Goal: Task Accomplishment & Management: Complete application form

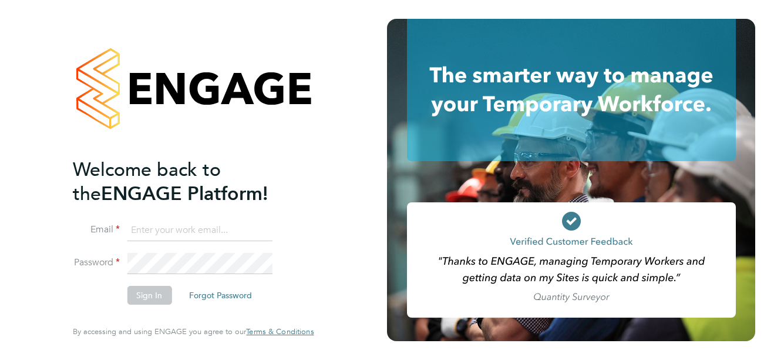
type input "support@sapphireorg.co.uk"
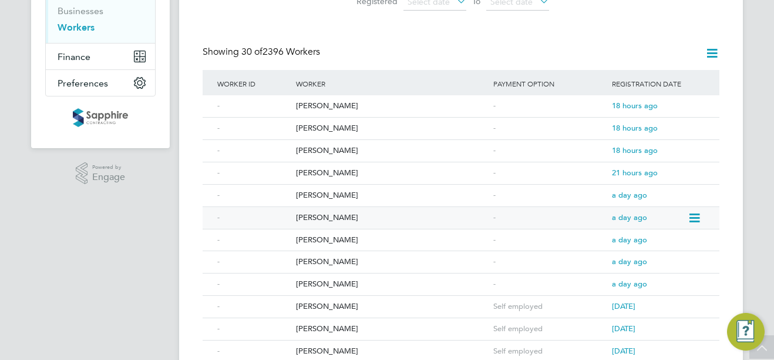
scroll to position [176, 0]
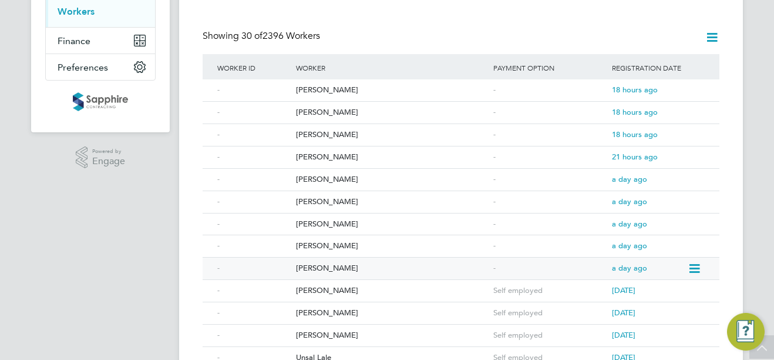
click at [369, 264] on div "[PERSON_NAME]" at bounding box center [391, 268] width 197 height 22
click at [628, 271] on span "a day ago" at bounding box center [629, 268] width 35 height 10
click at [329, 245] on div "[PERSON_NAME]" at bounding box center [391, 246] width 197 height 22
click at [315, 224] on div "Ruan Santana" at bounding box center [391, 224] width 197 height 22
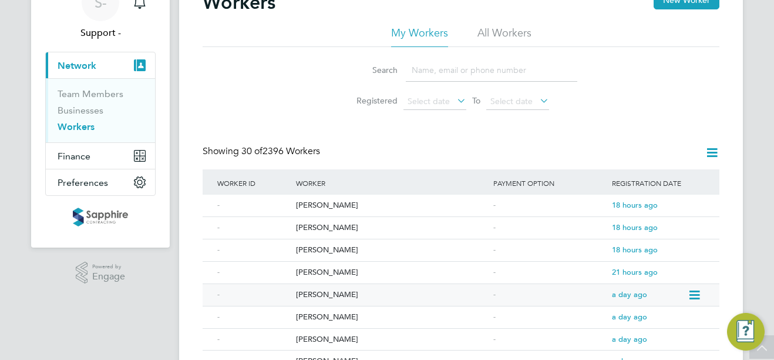
scroll to position [118, 0]
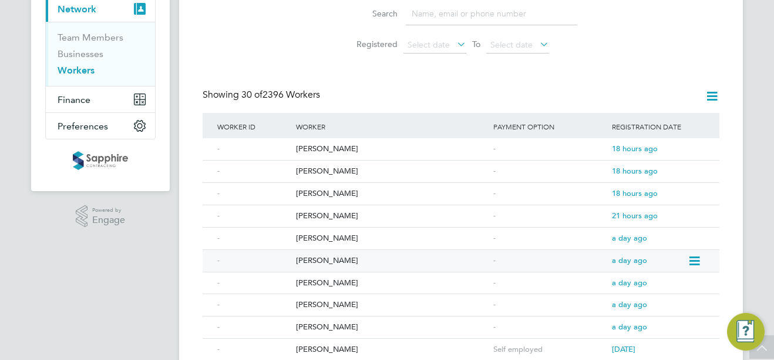
click at [341, 259] on div "Abraham Mulugeta" at bounding box center [391, 261] width 197 height 22
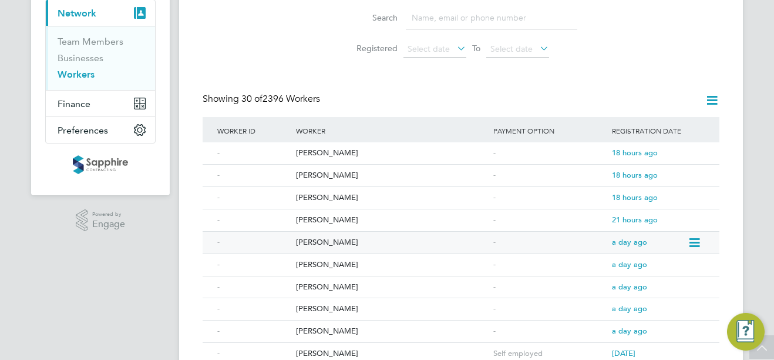
click at [313, 244] on div "Alan Wicks" at bounding box center [391, 243] width 197 height 22
click at [318, 217] on div "Loutsiana Maka" at bounding box center [391, 220] width 197 height 22
click at [320, 195] on div "Nicholas Ugwu" at bounding box center [391, 198] width 197 height 22
click at [310, 176] on div "Seth Wilks" at bounding box center [391, 176] width 197 height 22
click at [328, 154] on div "Natasha Turner" at bounding box center [391, 153] width 197 height 22
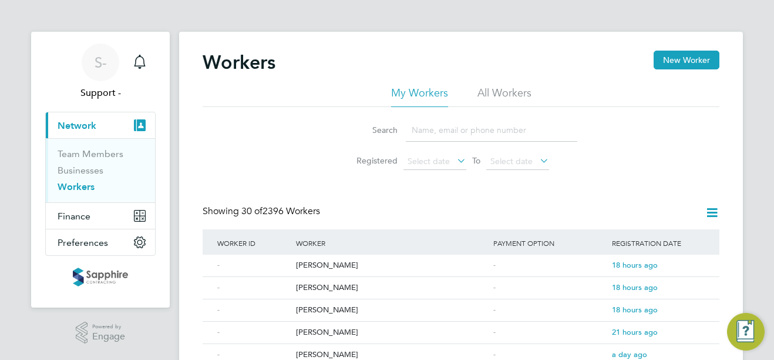
scroll to position [0, 0]
click at [66, 170] on link "Businesses" at bounding box center [81, 171] width 46 height 11
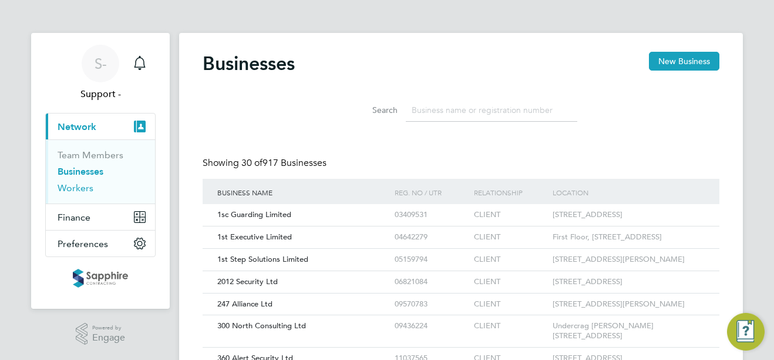
click at [69, 186] on link "Workers" at bounding box center [76, 187] width 36 height 11
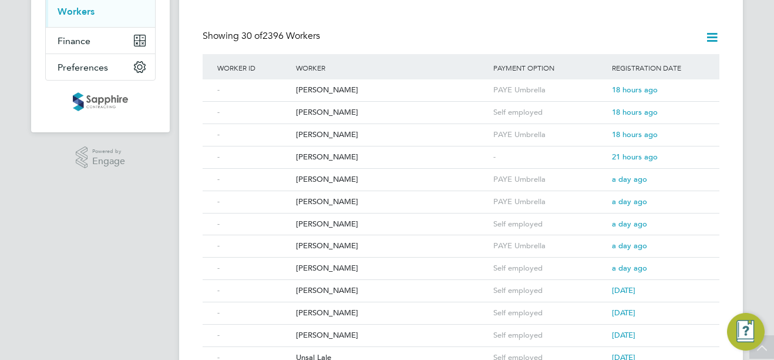
click at [140, 233] on app-navbar "S- Support - Notifications Applications: Current page: Network Team Members Bus…" at bounding box center [100, 341] width 139 height 968
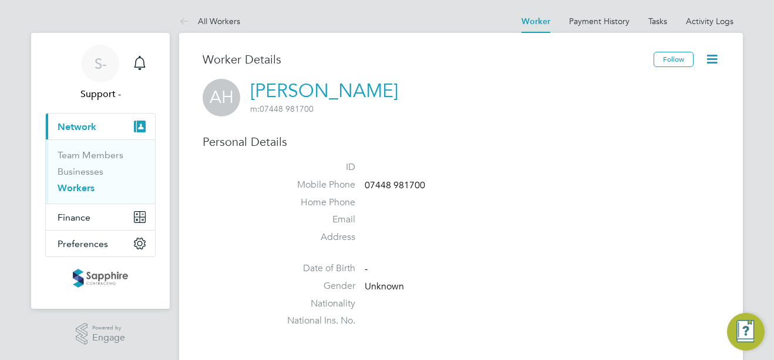
drag, startPoint x: 336, startPoint y: 92, endPoint x: 250, endPoint y: 99, distance: 86.1
click at [250, 99] on div "AH Awale Hussein m: 07448 981700" at bounding box center [461, 98] width 517 height 38
drag, startPoint x: 250, startPoint y: 99, endPoint x: 397, endPoint y: 87, distance: 146.8
click at [397, 87] on div "AH Awale Hussein m: 07448 981700" at bounding box center [461, 98] width 517 height 38
drag, startPoint x: 376, startPoint y: 93, endPoint x: 254, endPoint y: 89, distance: 121.7
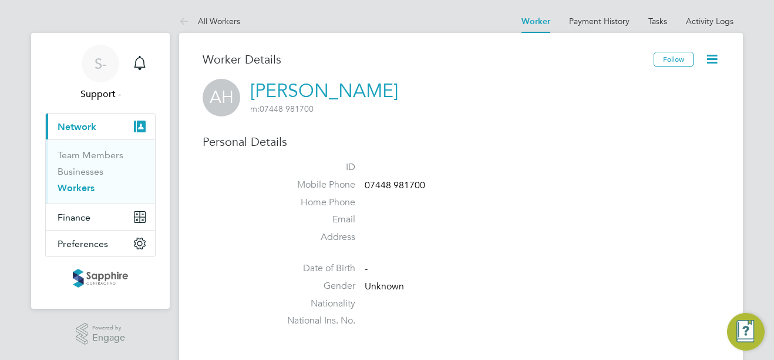
click at [254, 89] on div "AH Awale Hussein m: 07448 981700" at bounding box center [461, 98] width 517 height 38
copy h2 "Awale Hussein m: 07448 981700"
drag, startPoint x: 425, startPoint y: 184, endPoint x: 366, endPoint y: 183, distance: 59.4
click at [366, 183] on li "Mobile Phone 07448 981700" at bounding box center [496, 188] width 447 height 18
copy span "07448 981700"
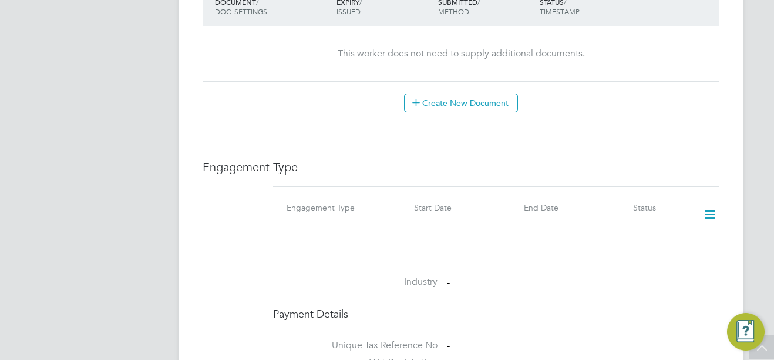
scroll to position [646, 0]
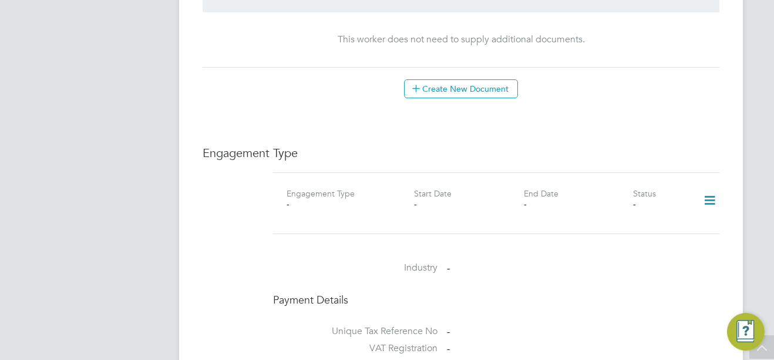
click at [702, 200] on icon at bounding box center [710, 200] width 21 height 27
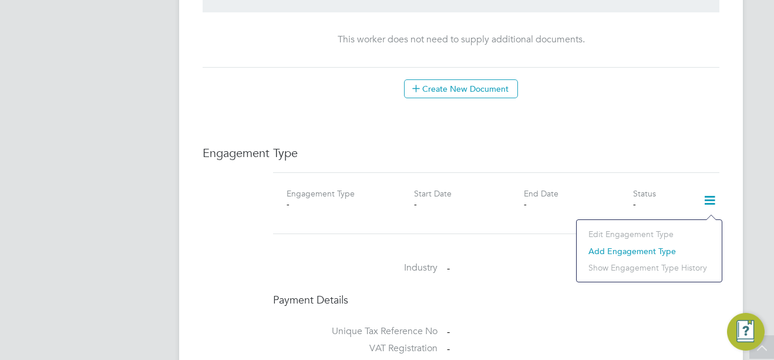
click at [616, 249] on li "Add Engagement Type" at bounding box center [649, 251] width 133 height 16
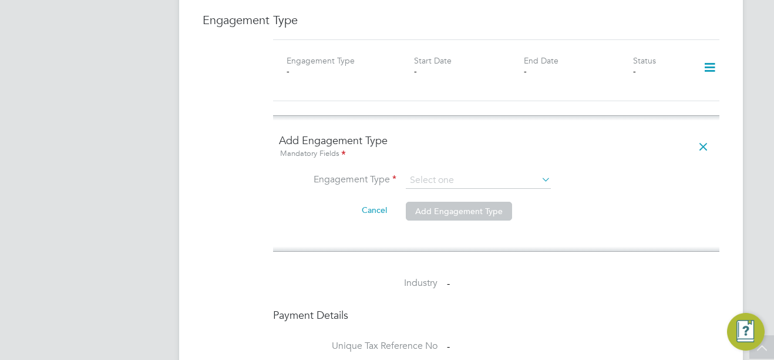
scroll to position [823, 0]
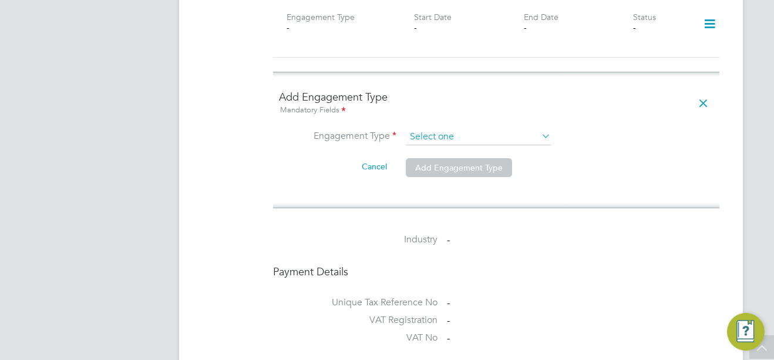
click at [463, 129] on input at bounding box center [478, 137] width 145 height 16
click at [474, 197] on div "Add Engagement Type Mandatory Fields Engagement Type Cancel Add Engagement Type" at bounding box center [496, 140] width 458 height 136
click at [515, 140] on input at bounding box center [478, 137] width 145 height 16
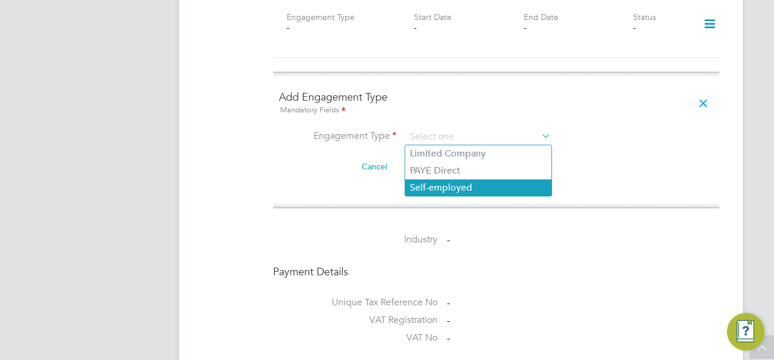
click at [496, 185] on li "Self-employed" at bounding box center [478, 187] width 146 height 17
type input "Self-employed"
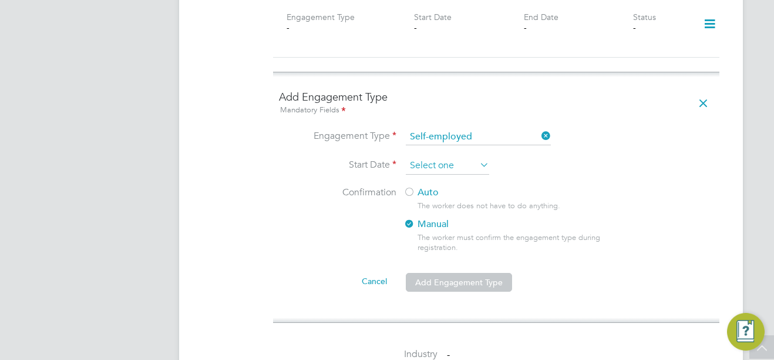
click at [425, 160] on input at bounding box center [447, 166] width 83 height 18
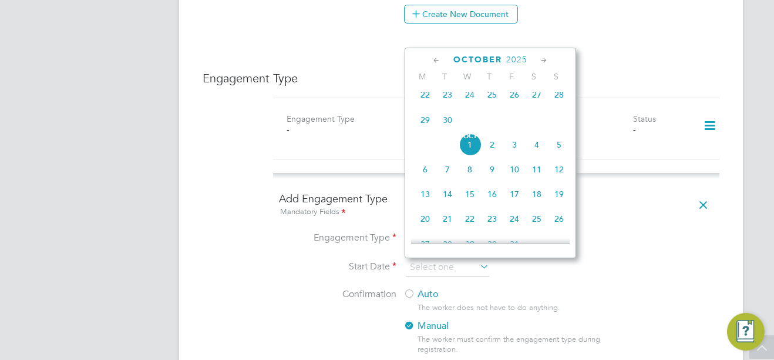
scroll to position [705, 0]
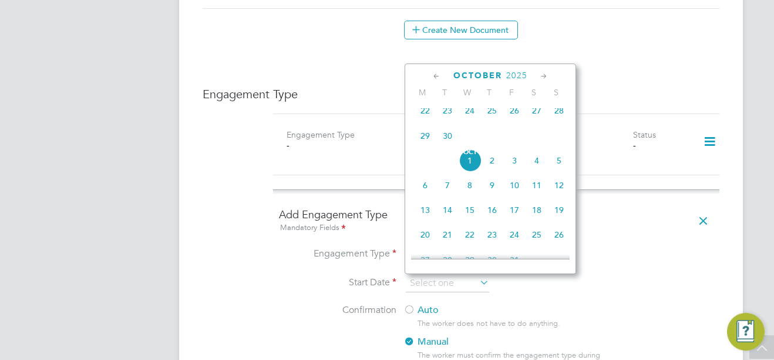
click at [465, 116] on span "24" at bounding box center [470, 110] width 22 height 22
type input "[DATE]"
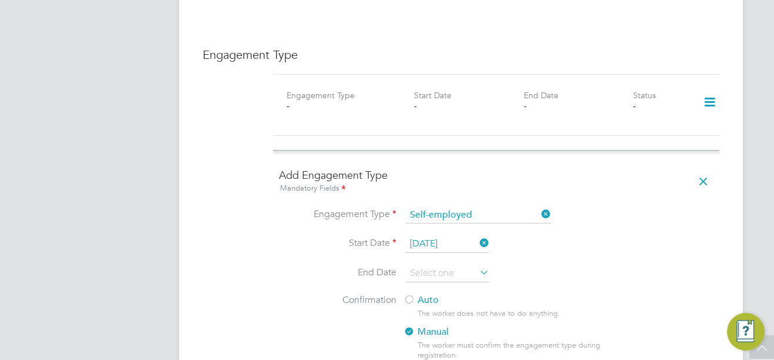
scroll to position [764, 0]
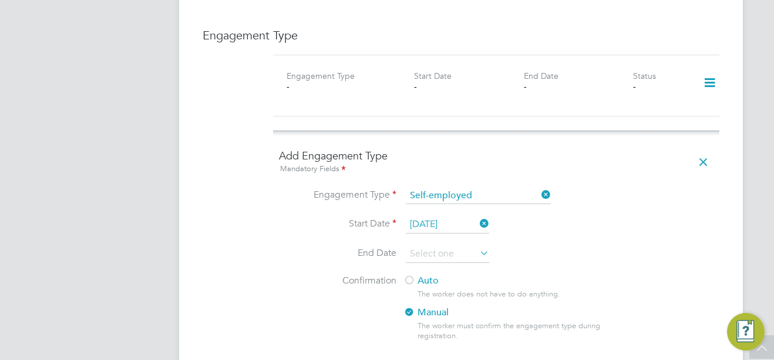
click at [410, 277] on div at bounding box center [410, 281] width 12 height 12
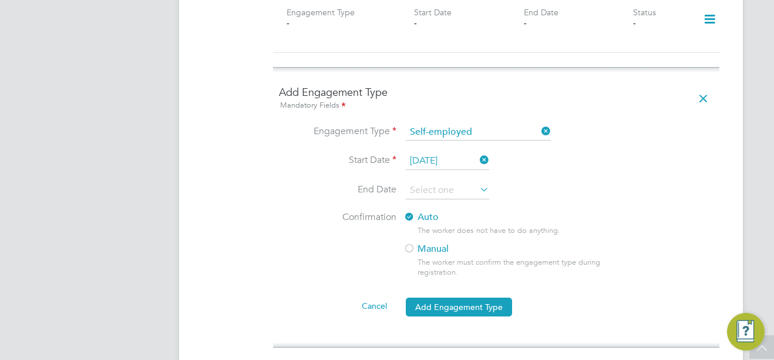
scroll to position [823, 0]
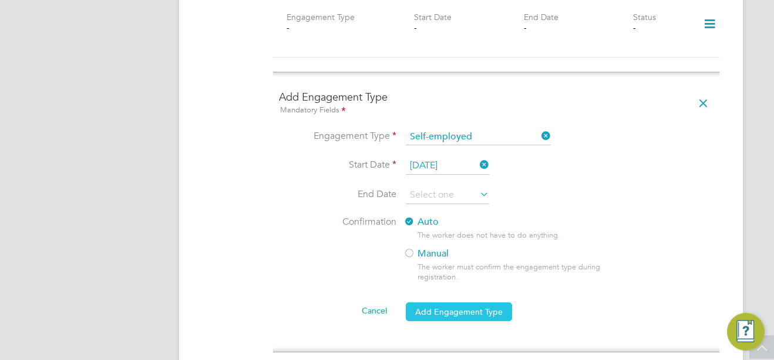
click at [494, 304] on button "Add Engagement Type" at bounding box center [459, 311] width 106 height 19
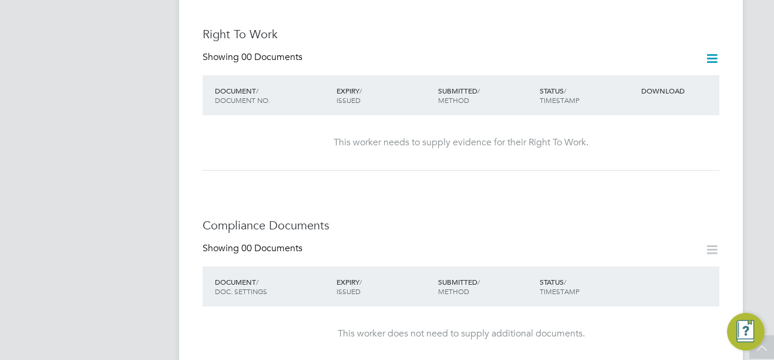
scroll to position [705, 0]
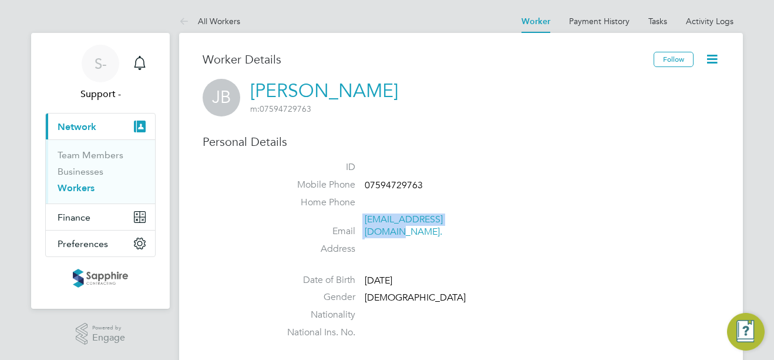
drag, startPoint x: 473, startPoint y: 224, endPoint x: 364, endPoint y: 226, distance: 109.3
click at [364, 226] on li "Email [EMAIL_ADDRESS][DOMAIN_NAME]." at bounding box center [496, 227] width 447 height 29
copy li "[EMAIL_ADDRESS][DOMAIN_NAME]."
click at [393, 179] on span "07594729763" at bounding box center [394, 185] width 58 height 12
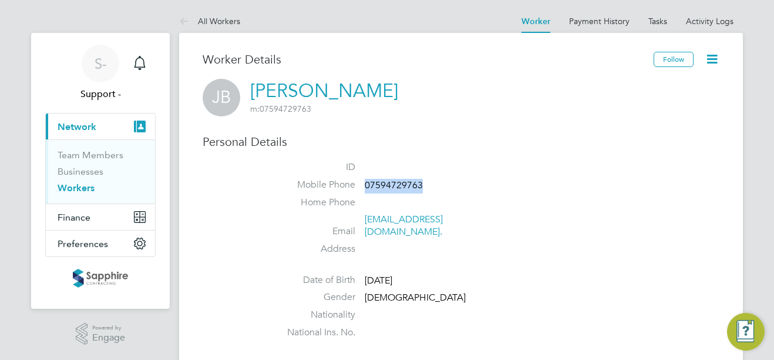
copy span "07594729763"
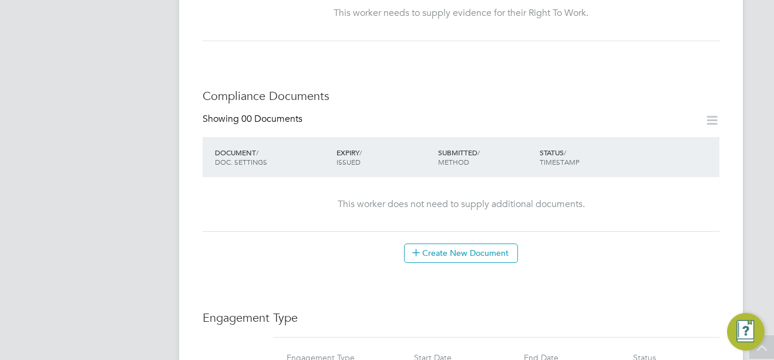
scroll to position [588, 0]
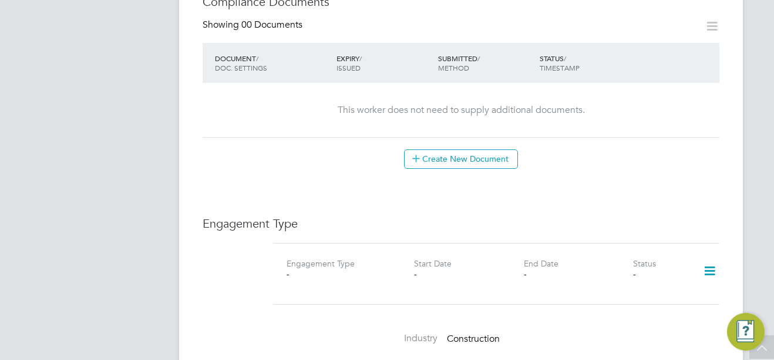
click at [710, 261] on icon at bounding box center [710, 270] width 21 height 27
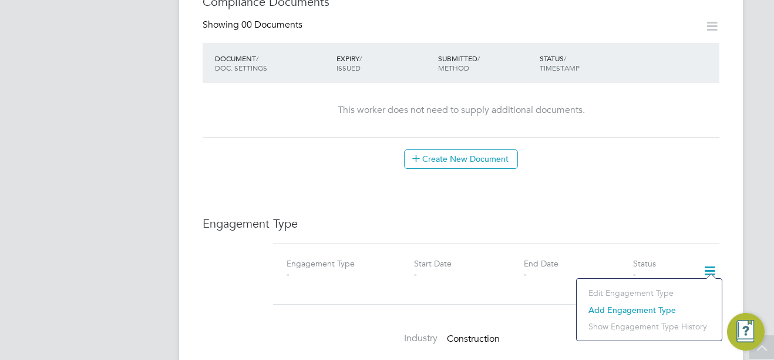
click at [632, 309] on li "Add Engagement Type" at bounding box center [649, 309] width 133 height 16
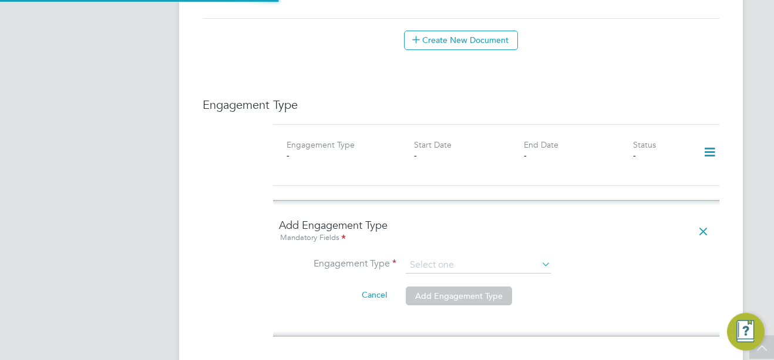
scroll to position [764, 0]
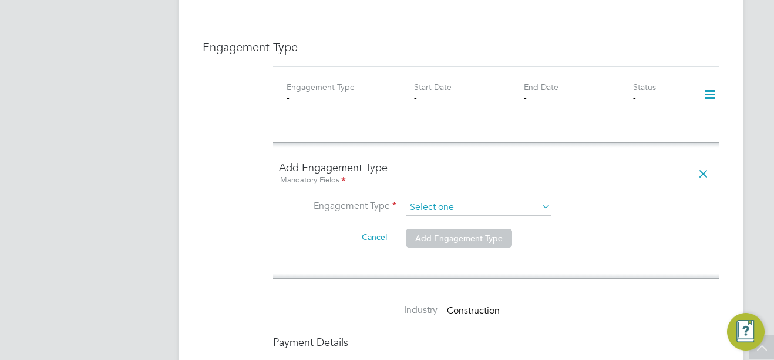
click at [494, 199] on input at bounding box center [478, 207] width 145 height 16
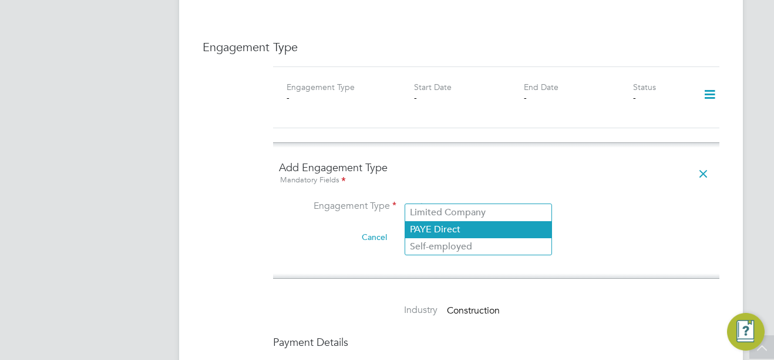
click at [482, 228] on li "PAYE Direct" at bounding box center [478, 229] width 146 height 17
type input "PAYE Direct"
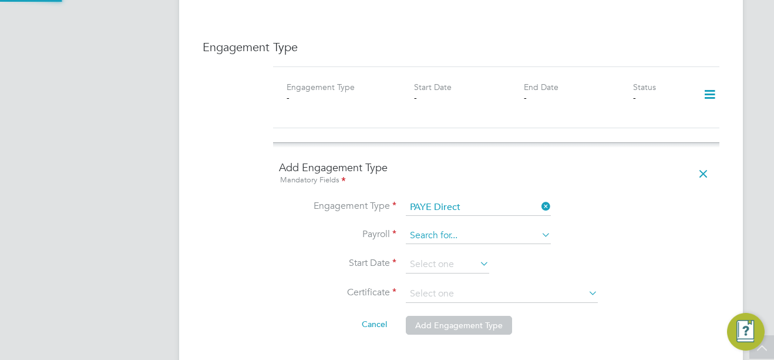
click at [464, 228] on input at bounding box center [478, 235] width 145 height 16
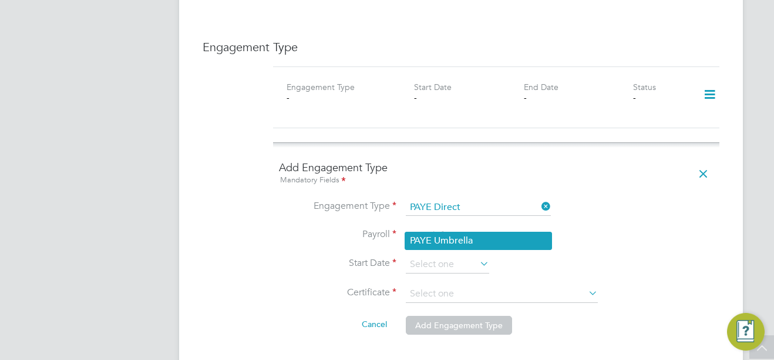
click at [450, 244] on li "PAYE Umbrella" at bounding box center [478, 240] width 146 height 17
type input "PAYE Umbrella"
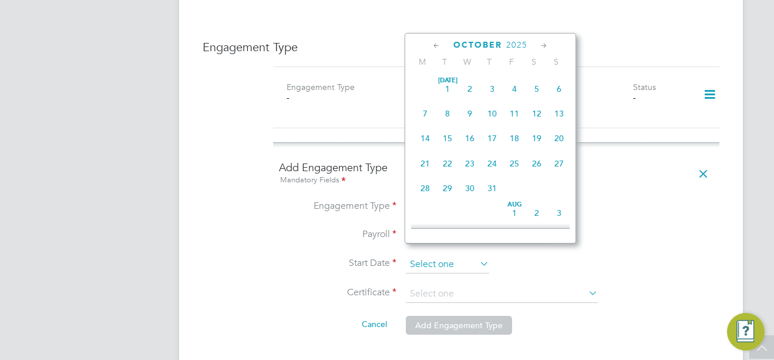
click at [429, 256] on input at bounding box center [447, 265] width 83 height 18
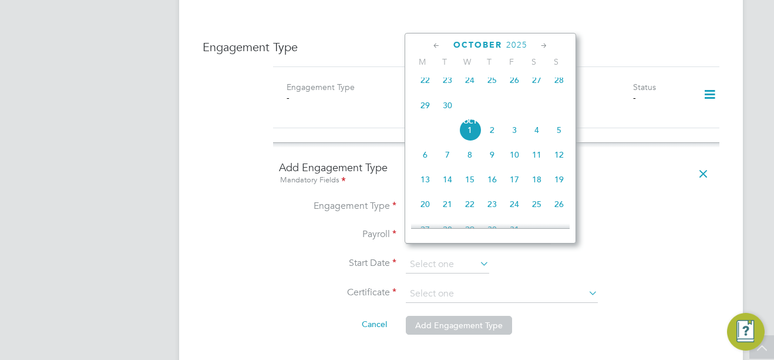
click at [475, 82] on span "24" at bounding box center [470, 80] width 22 height 22
type input "[DATE]"
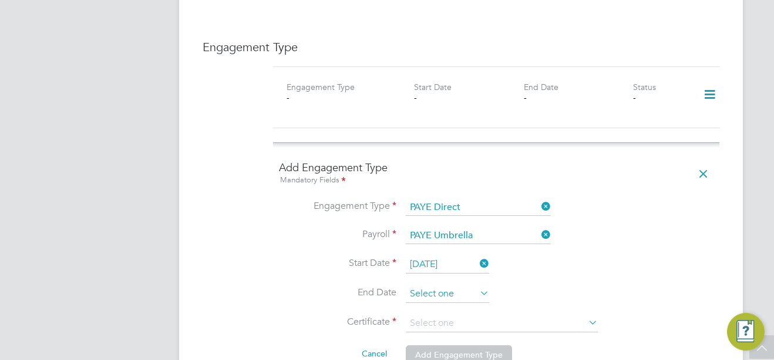
click at [455, 285] on input at bounding box center [447, 294] width 83 height 18
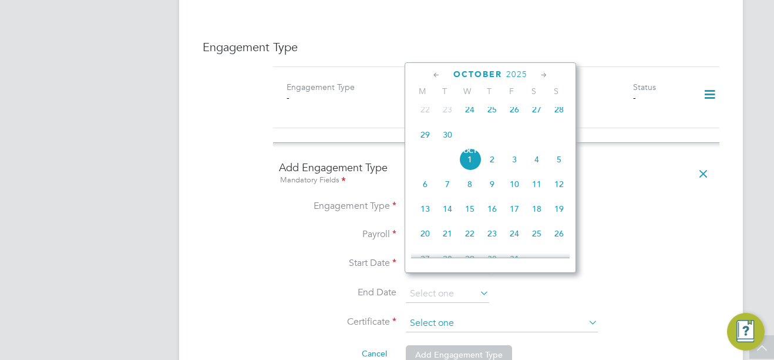
click at [505, 319] on div "All Workers Worker Payment History Tasks Activity Logs Worker Payment History T…" at bounding box center [461, 96] width 564 height 1701
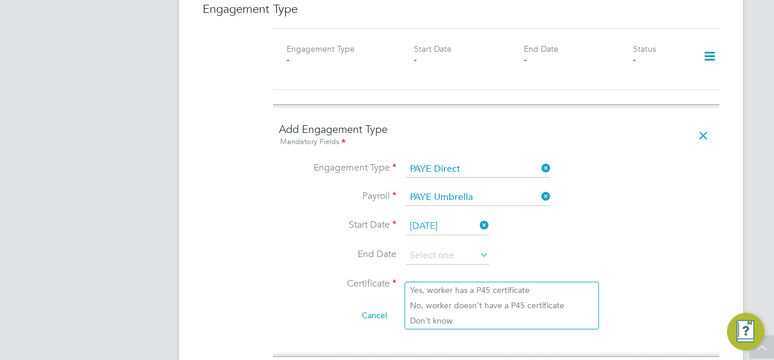
scroll to position [823, 0]
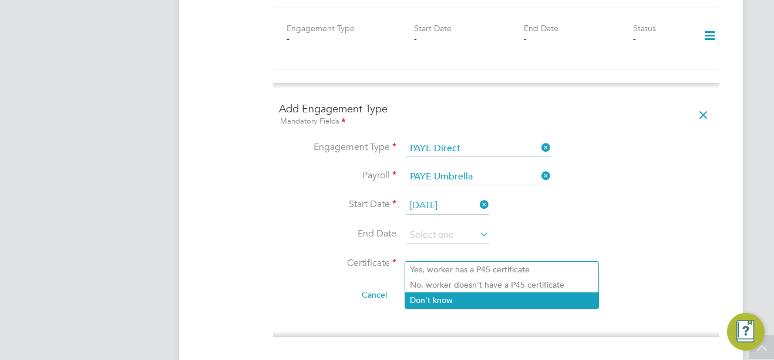
click at [549, 298] on li "Don't know" at bounding box center [501, 299] width 193 height 15
type input "Don't know"
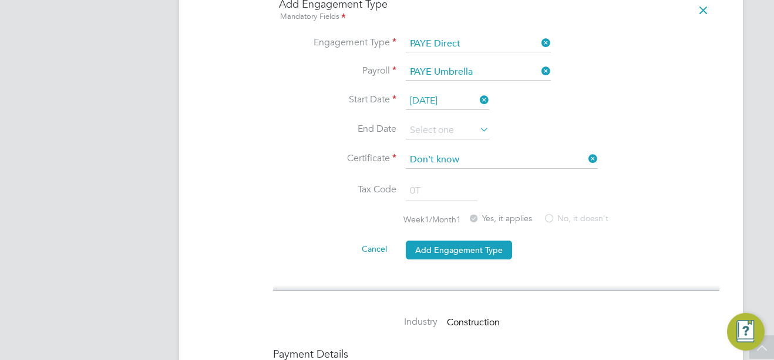
scroll to position [999, 0]
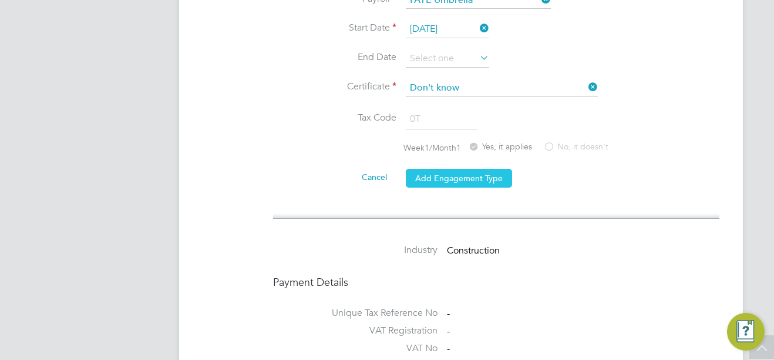
click at [464, 170] on button "Add Engagement Type" at bounding box center [459, 178] width 106 height 19
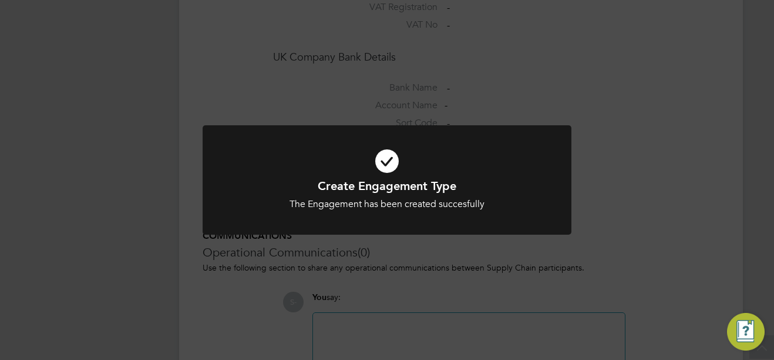
click at [131, 197] on div "Create Engagement Type The Engagement has been created succesfully Cancel Okay" at bounding box center [387, 180] width 774 height 360
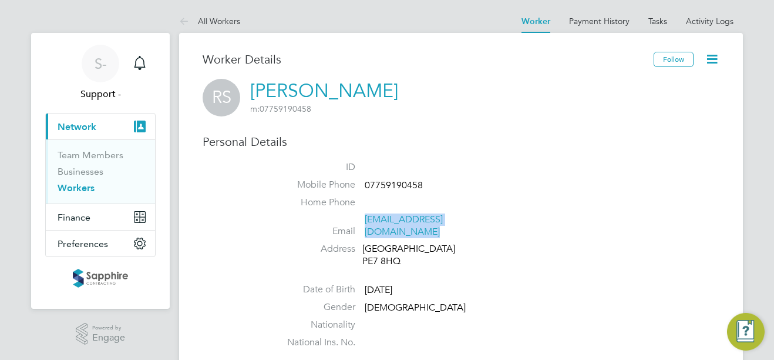
drag, startPoint x: 504, startPoint y: 219, endPoint x: 365, endPoint y: 225, distance: 138.8
click at [365, 225] on li "Email [EMAIL_ADDRESS][DOMAIN_NAME]" at bounding box center [496, 227] width 447 height 29
copy link "[EMAIL_ADDRESS][DOMAIN_NAME]"
click at [398, 179] on li "Mobile Phone 07759190458" at bounding box center [496, 188] width 447 height 18
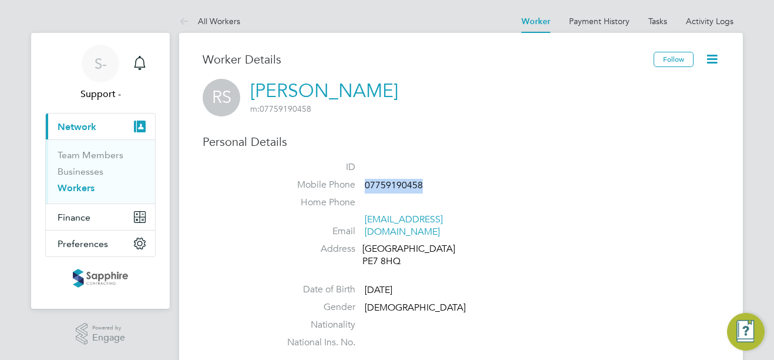
copy span "07759190458"
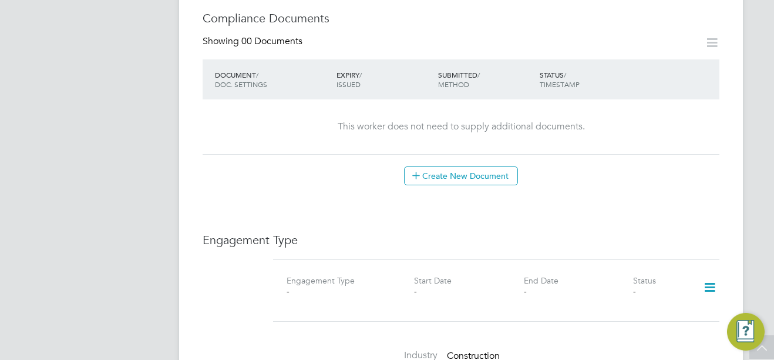
scroll to position [646, 0]
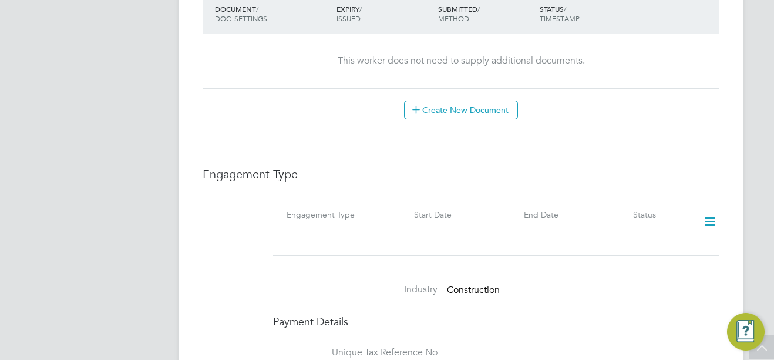
click at [710, 208] on icon at bounding box center [710, 221] width 21 height 27
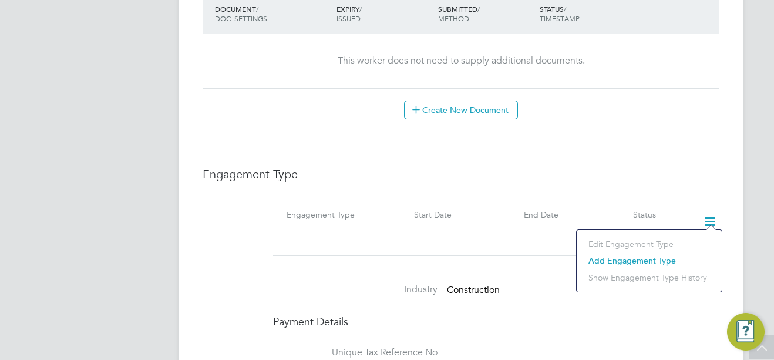
click at [655, 263] on li "Add Engagement Type" at bounding box center [649, 260] width 133 height 16
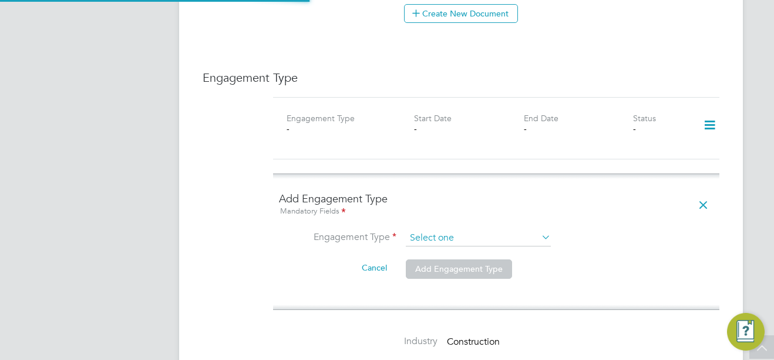
scroll to position [764, 0]
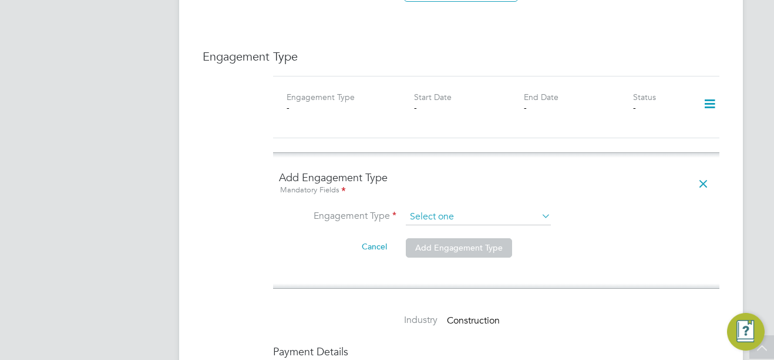
click at [488, 209] on input at bounding box center [478, 217] width 145 height 16
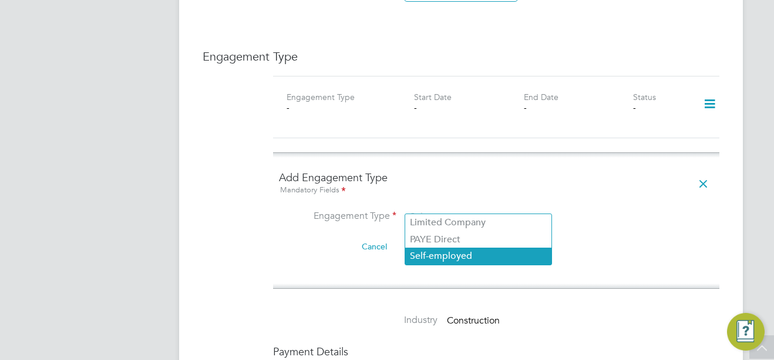
click at [505, 254] on li "Self-employed" at bounding box center [478, 255] width 146 height 17
type input "Self-employed"
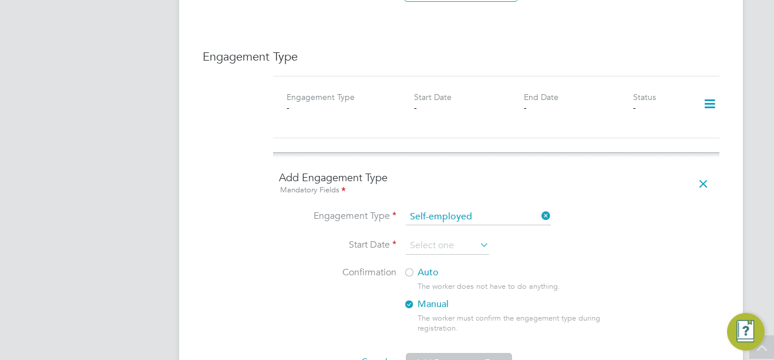
click at [509, 237] on li "Start Date" at bounding box center [496, 251] width 435 height 29
click at [477, 237] on input at bounding box center [447, 246] width 83 height 18
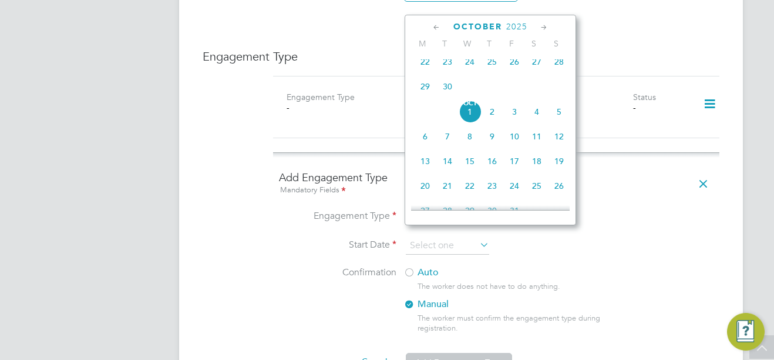
click at [466, 61] on span "24" at bounding box center [470, 62] width 22 height 22
type input "[DATE]"
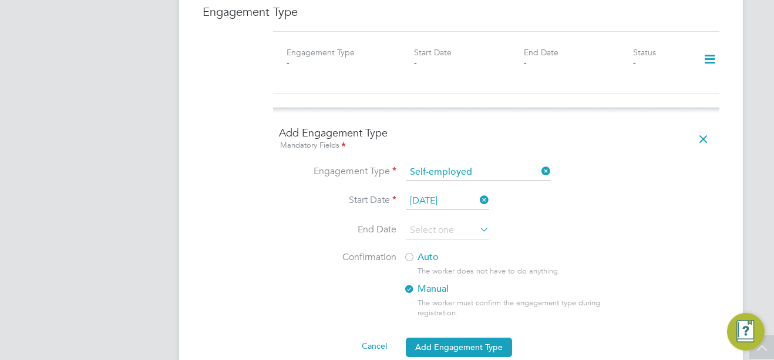
scroll to position [881, 0]
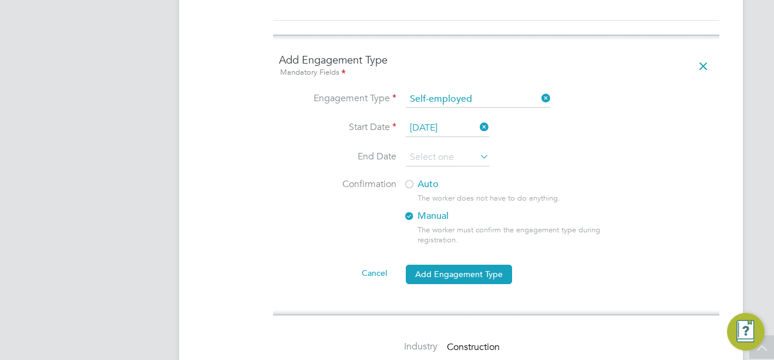
click at [411, 179] on div at bounding box center [410, 185] width 12 height 12
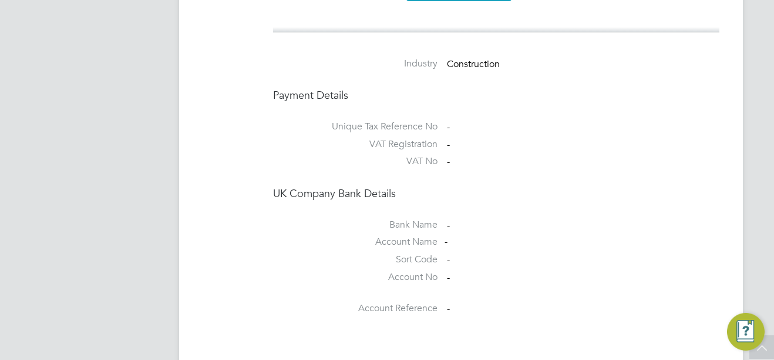
scroll to position [999, 0]
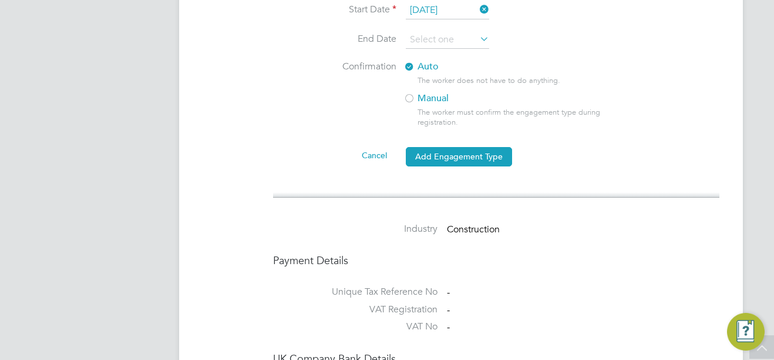
click at [450, 146] on li "Cancel Add Engagement Type" at bounding box center [496, 162] width 435 height 33
click at [469, 152] on button "Add Engagement Type" at bounding box center [459, 156] width 106 height 19
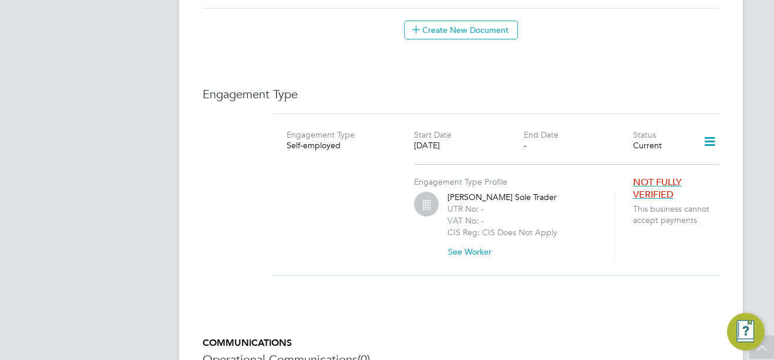
scroll to position [705, 0]
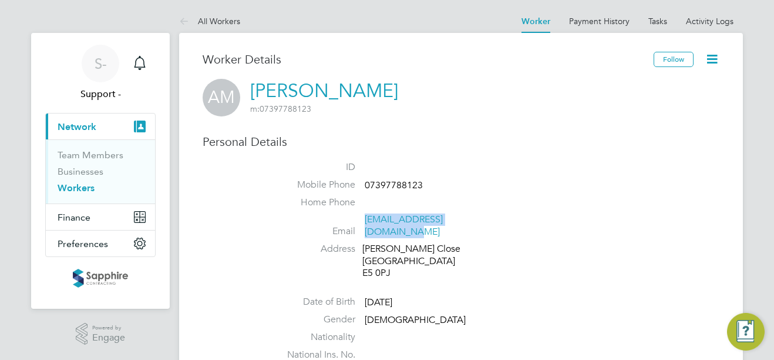
drag, startPoint x: 499, startPoint y: 218, endPoint x: 364, endPoint y: 225, distance: 135.3
click at [364, 225] on li "Email [EMAIL_ADDRESS][DOMAIN_NAME]" at bounding box center [496, 227] width 447 height 29
copy link "[EMAIL_ADDRESS][DOMAIN_NAME]"
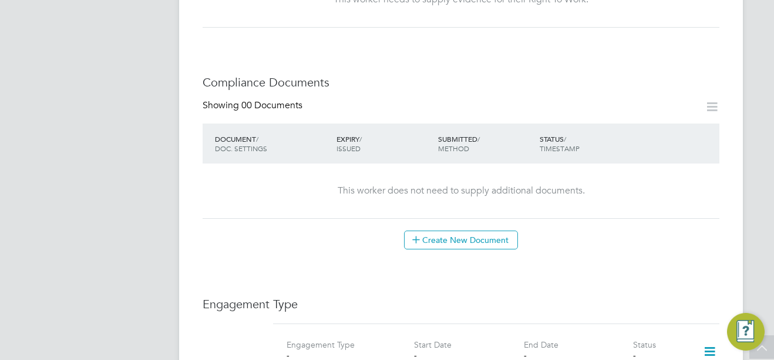
scroll to position [705, 0]
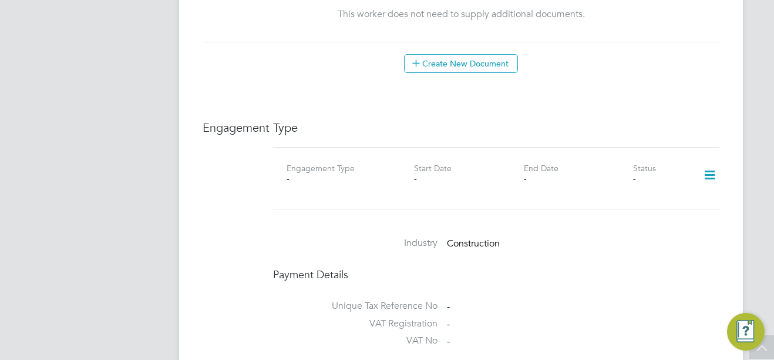
click at [703, 163] on icon at bounding box center [710, 175] width 21 height 27
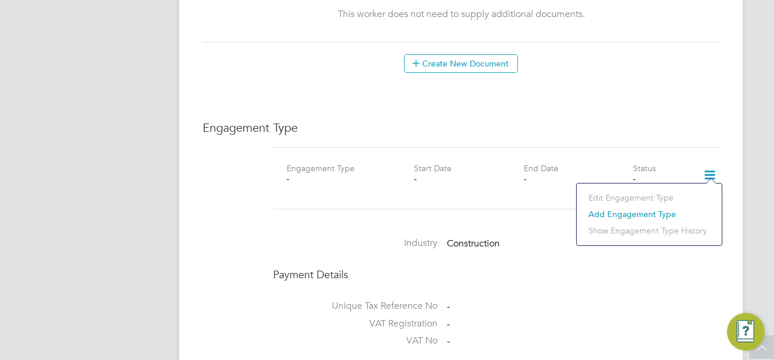
click at [623, 210] on li "Add Engagement Type" at bounding box center [649, 214] width 133 height 16
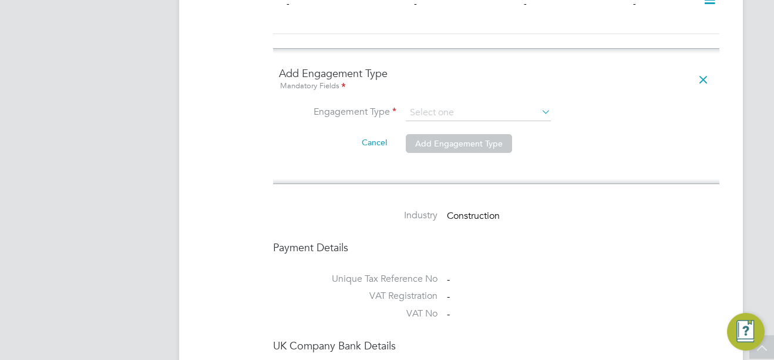
scroll to position [881, 0]
click at [497, 103] on input at bounding box center [478, 111] width 145 height 16
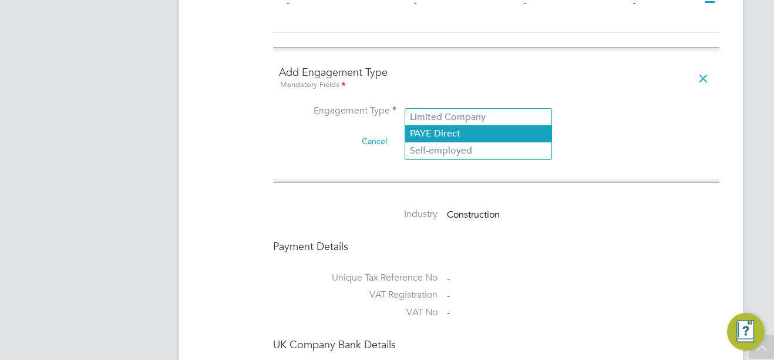
click at [478, 135] on li "PAYE Direct" at bounding box center [478, 133] width 146 height 17
type input "PAYE Direct"
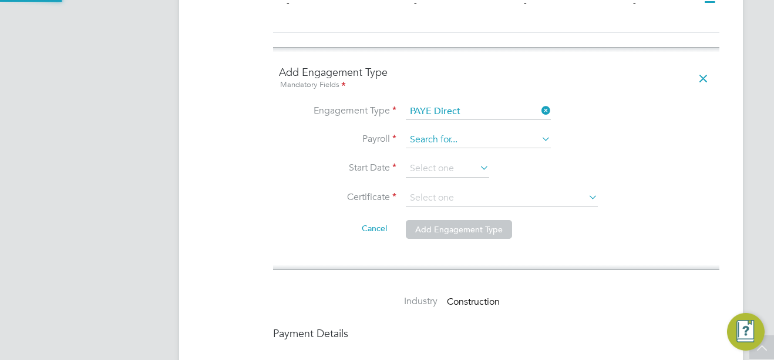
click at [479, 132] on input at bounding box center [478, 140] width 145 height 16
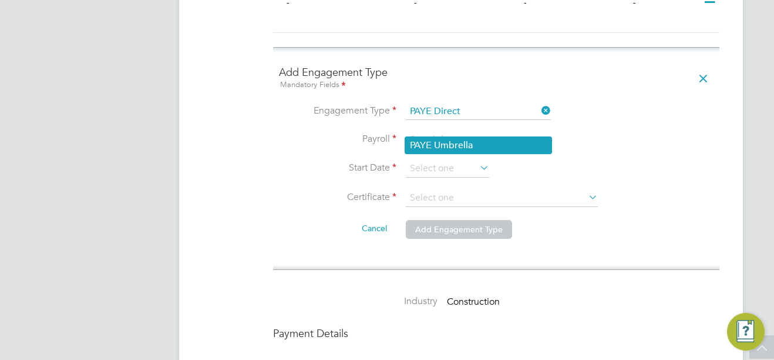
click at [474, 142] on li "PAYE Umbrella" at bounding box center [478, 145] width 146 height 17
type input "PAYE Umbrella"
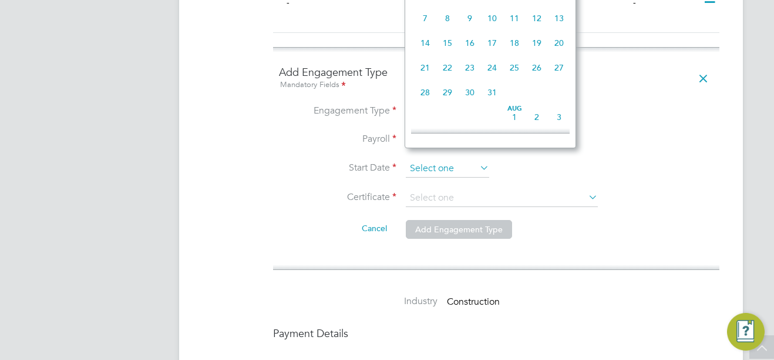
click at [459, 160] on input at bounding box center [447, 169] width 83 height 18
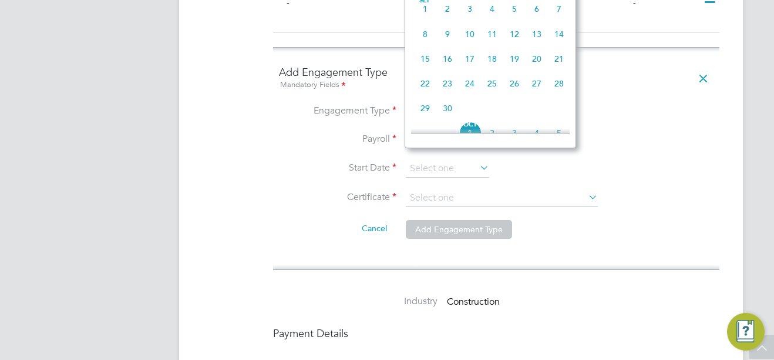
scroll to position [213, 0]
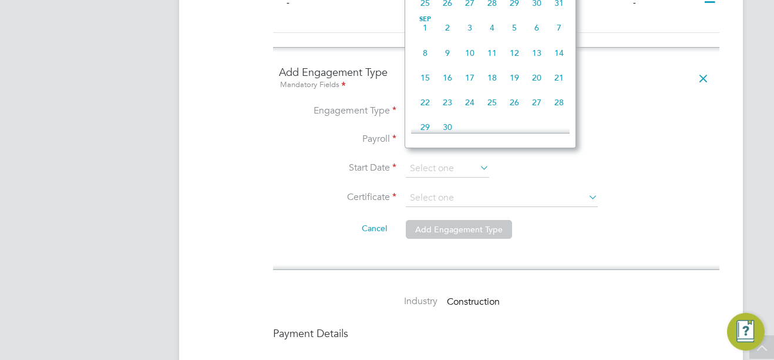
click at [472, 104] on span "24" at bounding box center [470, 102] width 22 height 22
type input "24 Sep 2025"
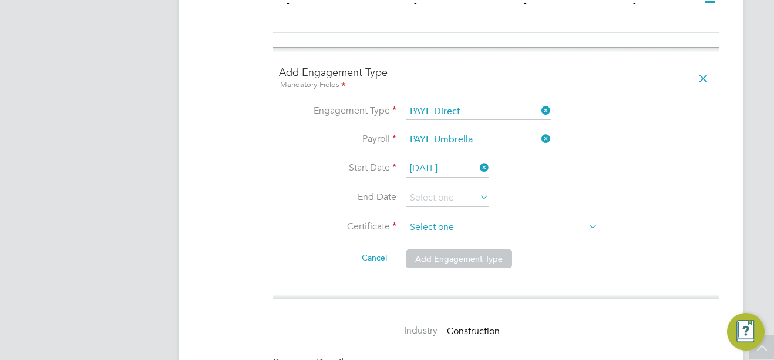
click at [467, 219] on input at bounding box center [502, 228] width 192 height 18
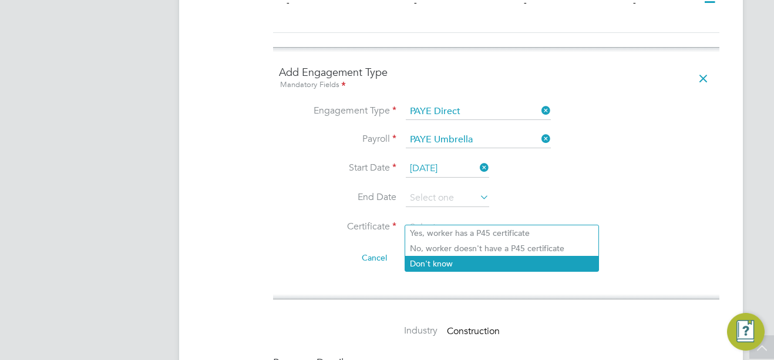
click at [549, 265] on li "Don't know" at bounding box center [501, 263] width 193 height 15
type input "Don't know"
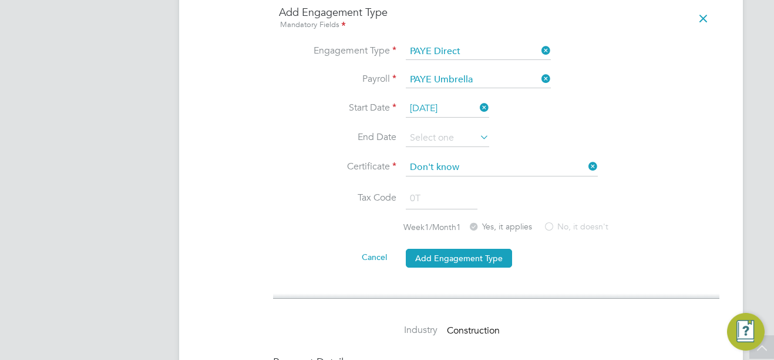
scroll to position [940, 0]
click at [469, 250] on button "Add Engagement Type" at bounding box center [459, 259] width 106 height 19
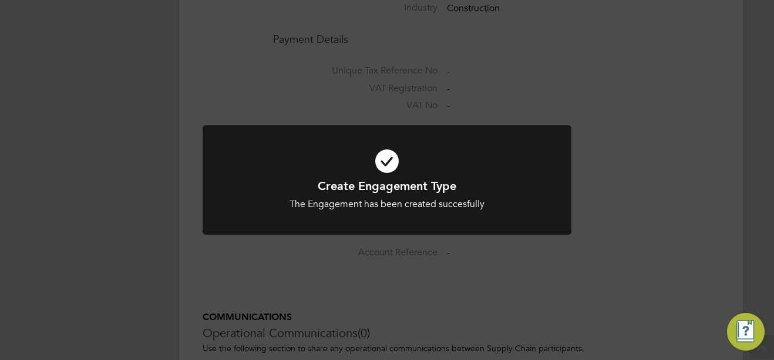
drag, startPoint x: 106, startPoint y: 54, endPoint x: 132, endPoint y: 18, distance: 43.9
click at [107, 53] on div "Create Engagement Type The Engagement has been created succesfully Cancel Okay" at bounding box center [387, 180] width 774 height 360
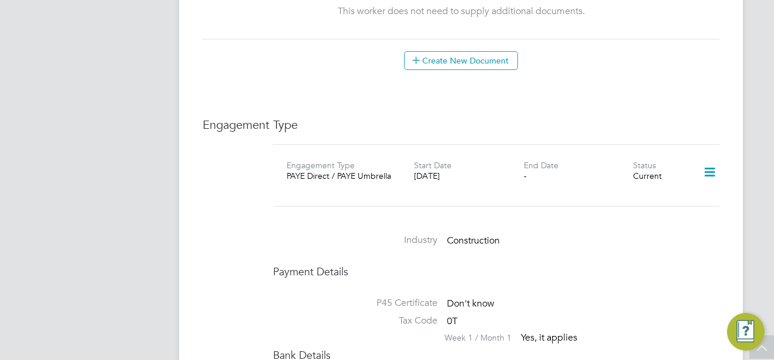
scroll to position [705, 0]
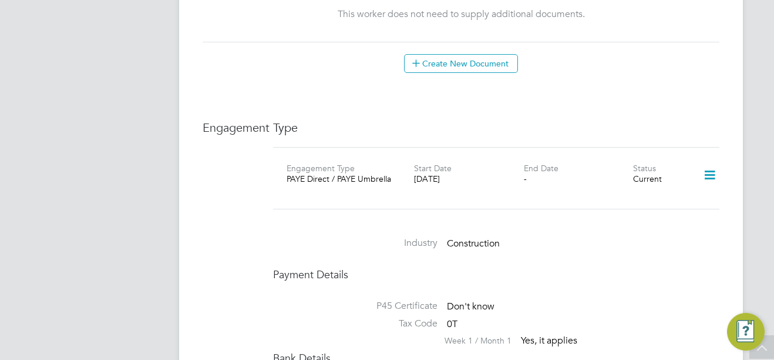
click at [122, 120] on app-navbar "S- Support - Notifications Applications: Current page: Network Team Members Bus…" at bounding box center [100, 47] width 139 height 1439
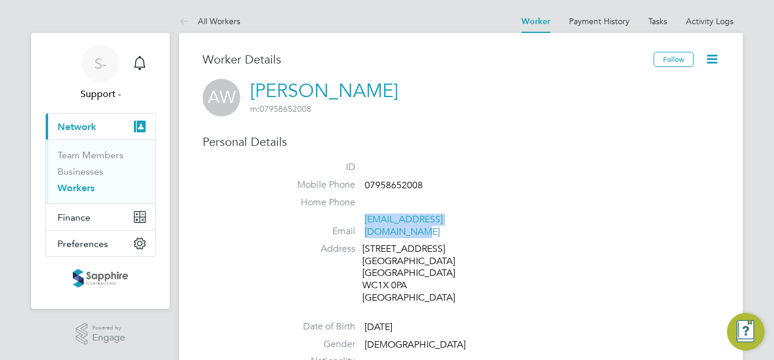
drag, startPoint x: 492, startPoint y: 222, endPoint x: 365, endPoint y: 224, distance: 126.3
click at [365, 224] on li "Email alanwicks@blueyonder.co.uk" at bounding box center [496, 227] width 447 height 29
copy link "alanwicks@blueyonder.co.uk"
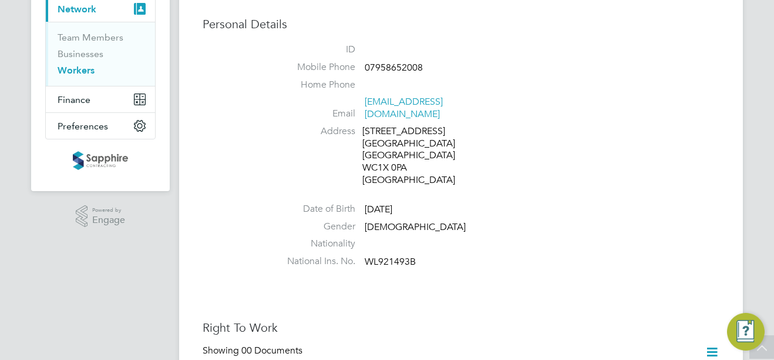
click at [384, 256] on span "WL921493B" at bounding box center [390, 262] width 51 height 12
copy span "WL921493B"
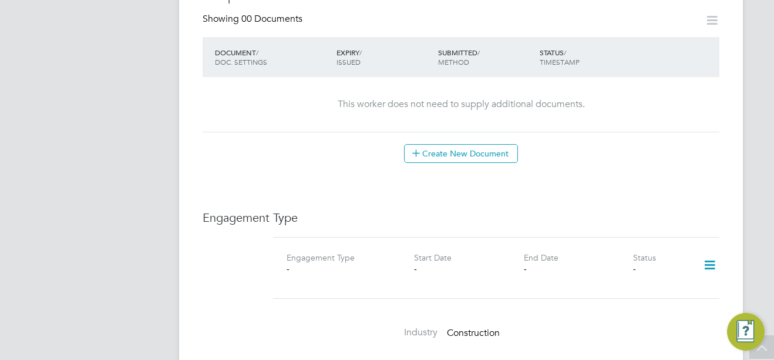
scroll to position [646, 0]
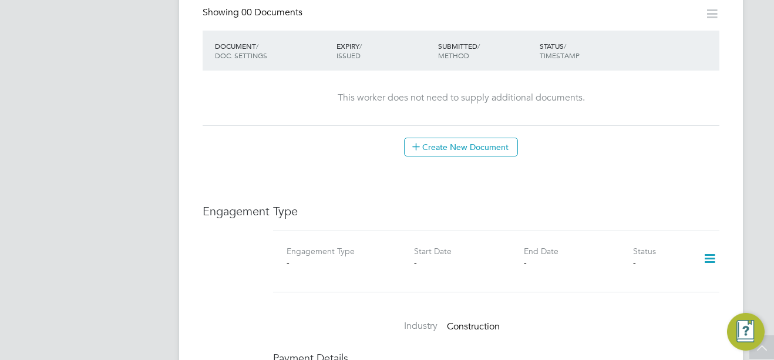
click at [705, 245] on icon at bounding box center [710, 258] width 21 height 27
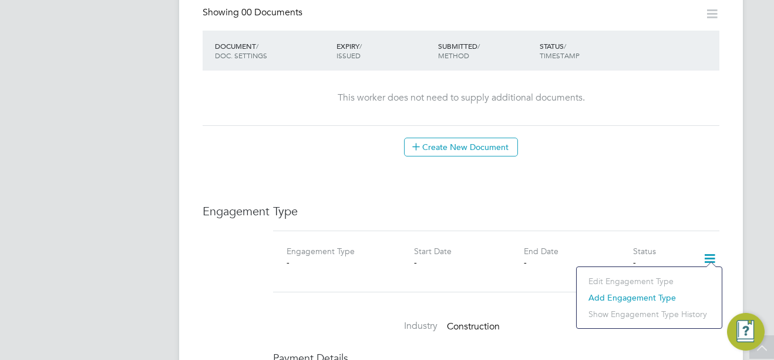
click at [614, 293] on li "Add Engagement Type" at bounding box center [649, 297] width 133 height 16
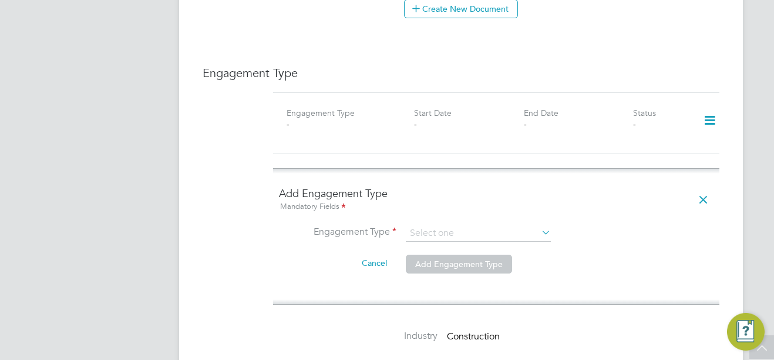
scroll to position [823, 0]
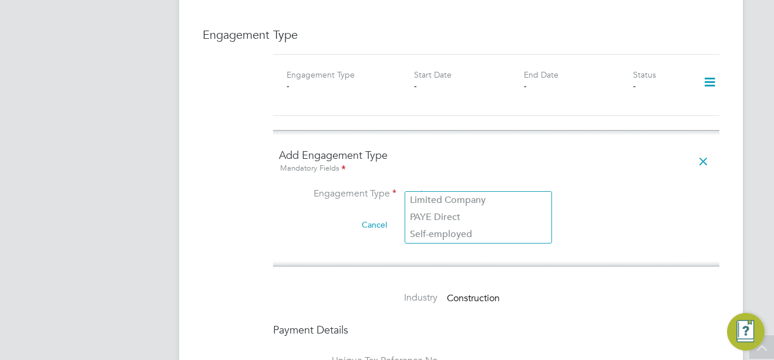
click at [484, 187] on input at bounding box center [478, 195] width 145 height 16
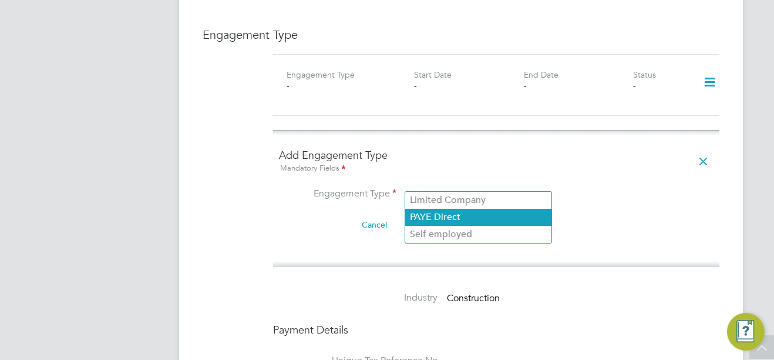
click at [461, 214] on li "PAYE Direct" at bounding box center [478, 217] width 146 height 17
type input "PAYE Direct"
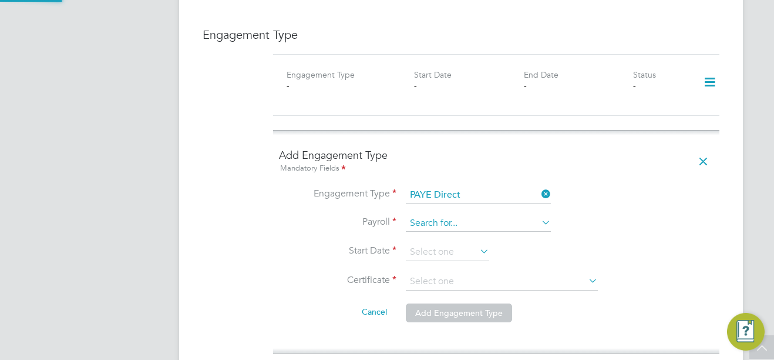
click at [444, 215] on input at bounding box center [478, 223] width 145 height 16
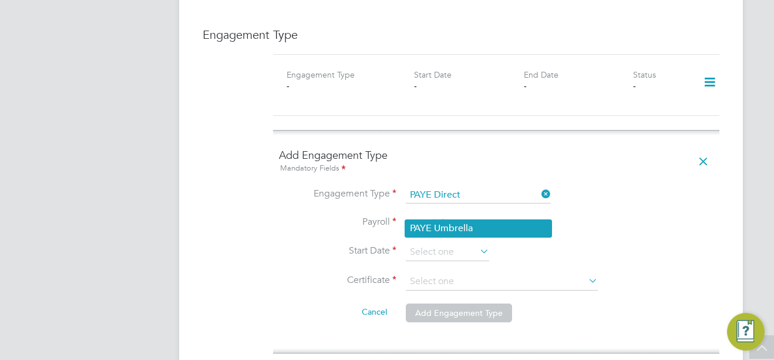
click at [444, 228] on li "PAYE Umbrella" at bounding box center [478, 228] width 146 height 17
type input "PAYE Umbrella"
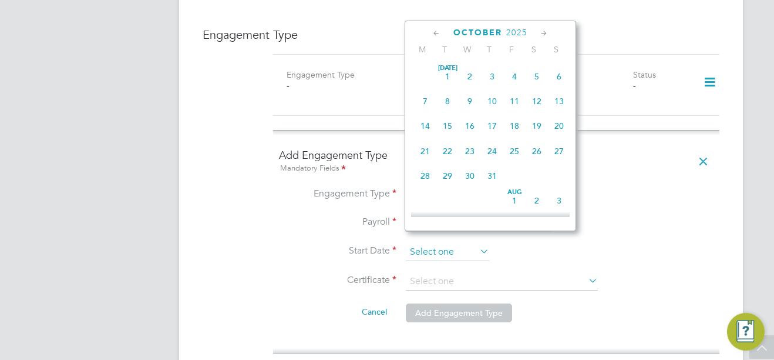
click at [439, 243] on input at bounding box center [447, 252] width 83 height 18
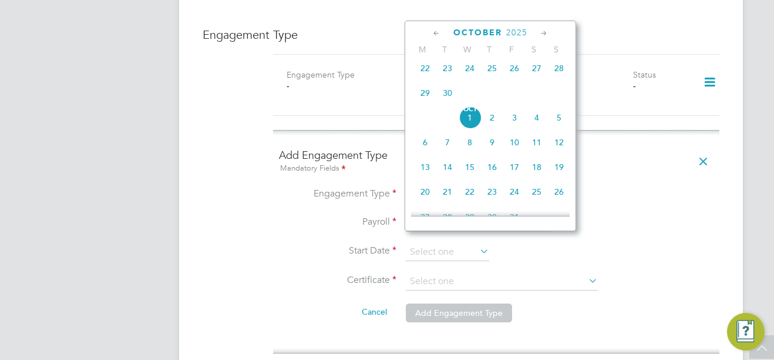
click at [468, 79] on span "24" at bounding box center [470, 68] width 22 height 22
type input "[DATE]"
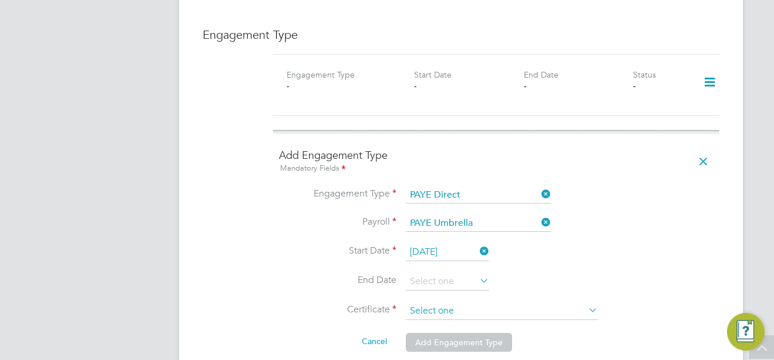
click at [534, 302] on input at bounding box center [502, 311] width 192 height 18
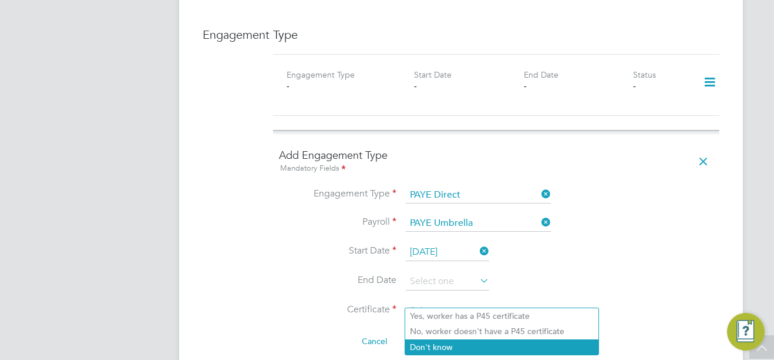
click at [514, 350] on li "Don't know" at bounding box center [501, 346] width 193 height 15
type input "Don't know"
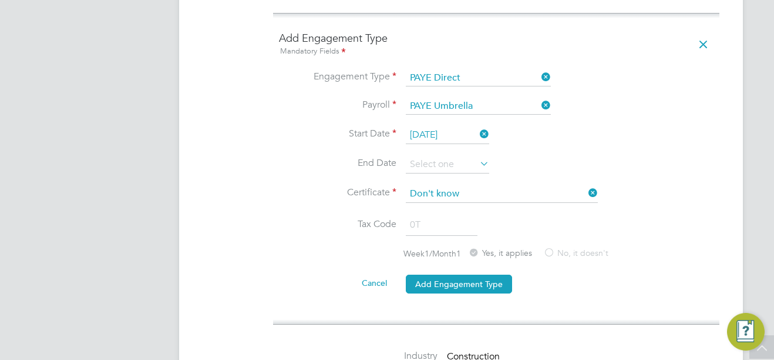
scroll to position [940, 0]
click at [474, 274] on button "Add Engagement Type" at bounding box center [459, 283] width 106 height 19
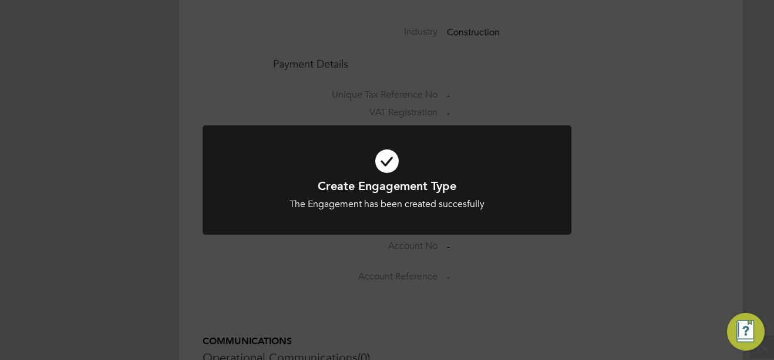
click at [142, 120] on div "Create Engagement Type The Engagement has been created succesfully Cancel Okay" at bounding box center [387, 180] width 774 height 360
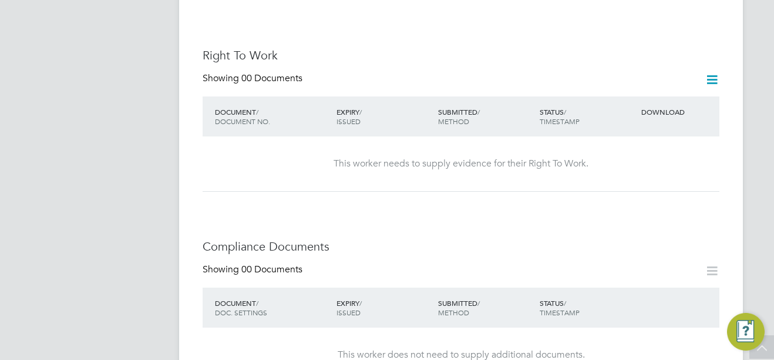
scroll to position [353, 0]
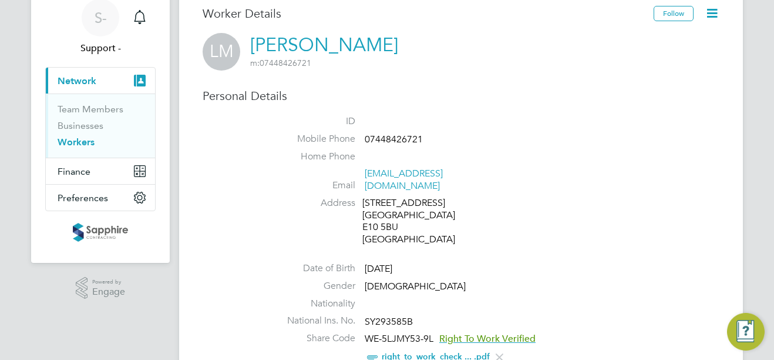
scroll to position [59, 0]
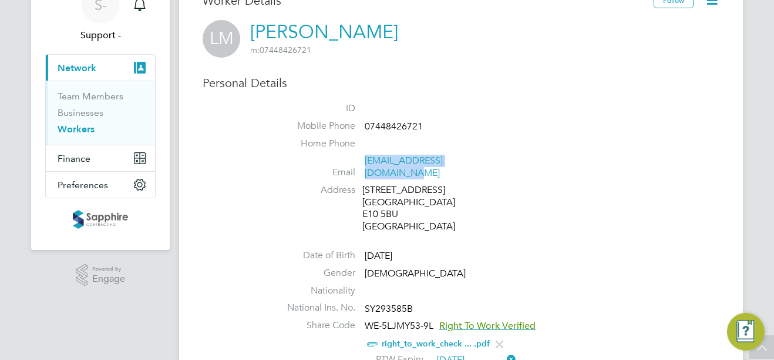
drag, startPoint x: 491, startPoint y: 161, endPoint x: 366, endPoint y: 166, distance: 125.2
click at [366, 166] on li "Email [EMAIL_ADDRESS][DOMAIN_NAME]" at bounding box center [496, 169] width 447 height 29
copy link "[EMAIL_ADDRESS][DOMAIN_NAME]"
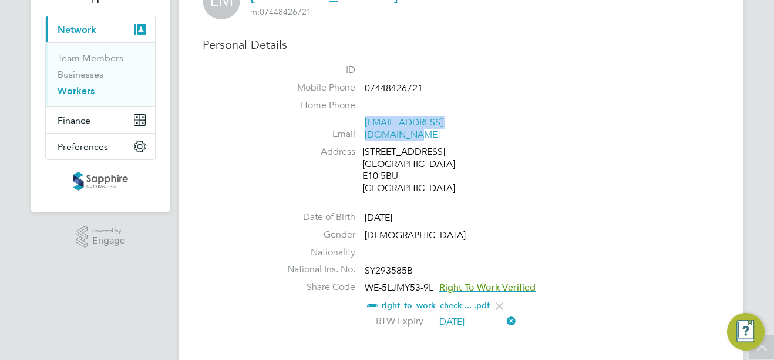
scroll to position [118, 0]
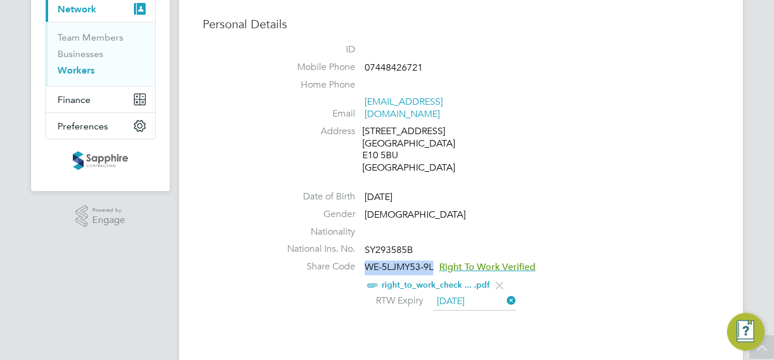
drag, startPoint x: 367, startPoint y: 254, endPoint x: 433, endPoint y: 253, distance: 66.4
click at [433, 261] on span "WE-5LJMY53-9L" at bounding box center [399, 267] width 69 height 12
copy span "WE-5LJMY53-9L"
click at [373, 244] on span "SY293585B" at bounding box center [389, 250] width 48 height 12
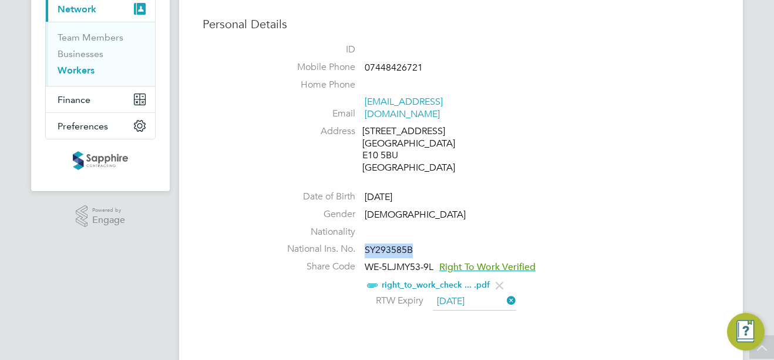
copy span "SY293585B"
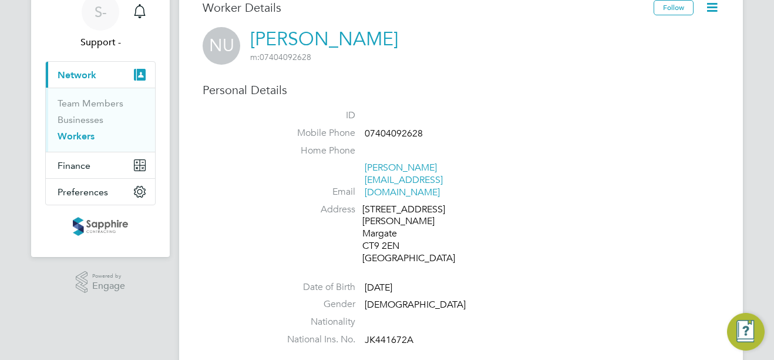
scroll to position [59, 0]
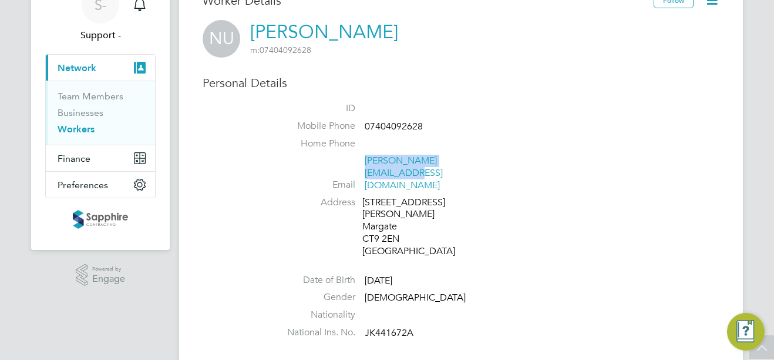
drag, startPoint x: 484, startPoint y: 163, endPoint x: 365, endPoint y: 167, distance: 119.3
click at [365, 167] on li "Email [PERSON_NAME][EMAIL_ADDRESS][DOMAIN_NAME]" at bounding box center [496, 175] width 447 height 41
copy link "[PERSON_NAME][EMAIL_ADDRESS][DOMAIN_NAME]"
click at [384, 327] on span "JK441672A" at bounding box center [389, 333] width 49 height 12
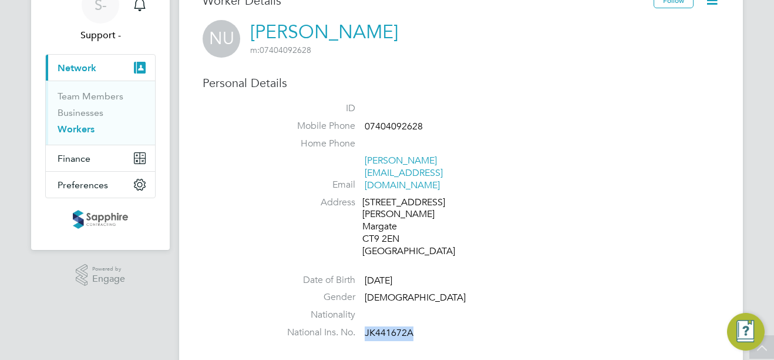
copy span "JK441672A"
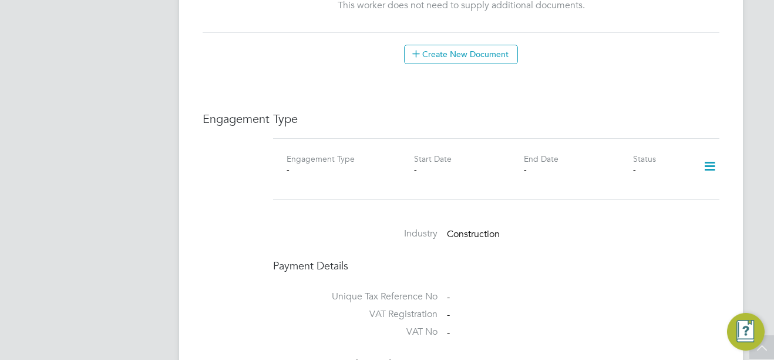
scroll to position [764, 0]
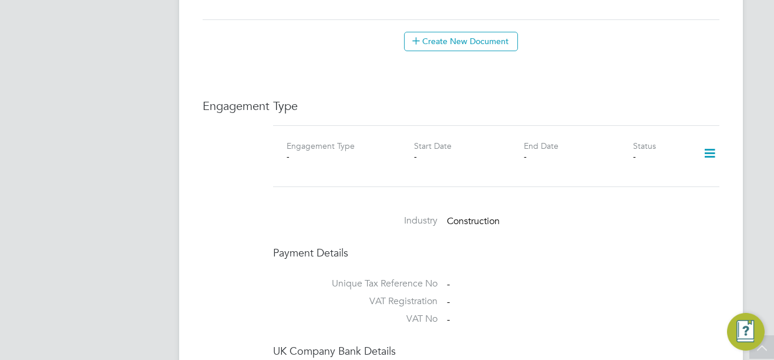
click at [708, 140] on icon at bounding box center [710, 153] width 21 height 27
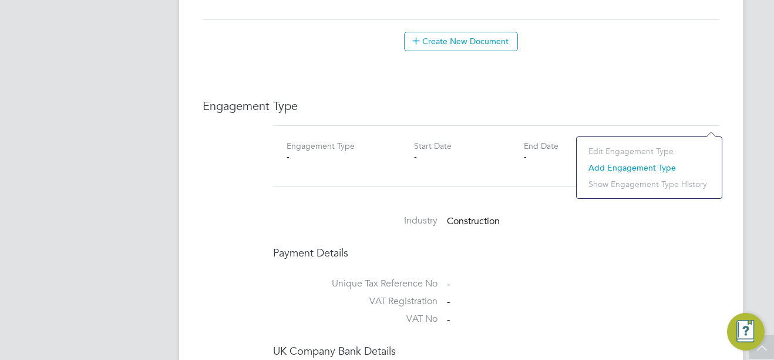
click at [652, 163] on li "Add Engagement Type" at bounding box center [649, 167] width 133 height 16
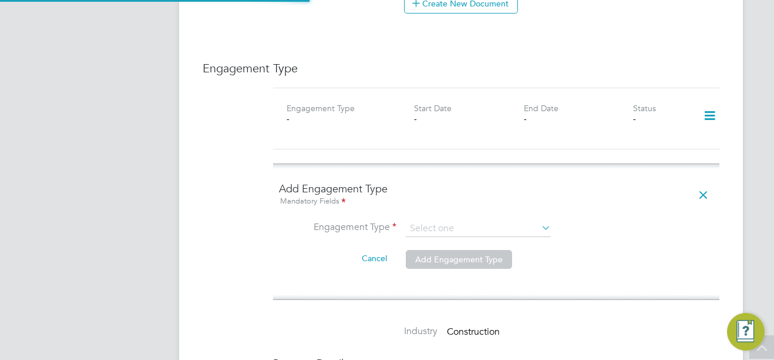
scroll to position [823, 0]
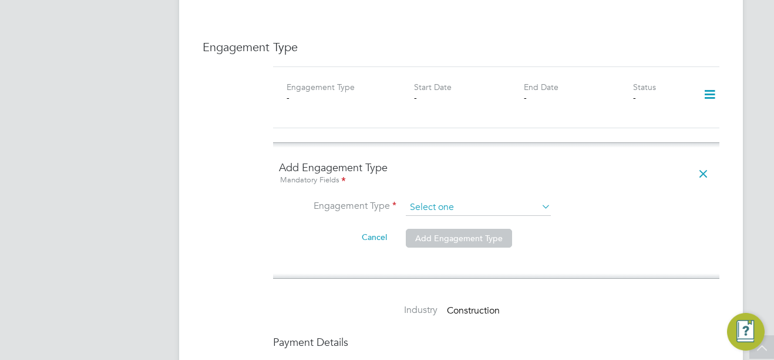
click at [513, 199] on input at bounding box center [478, 207] width 145 height 16
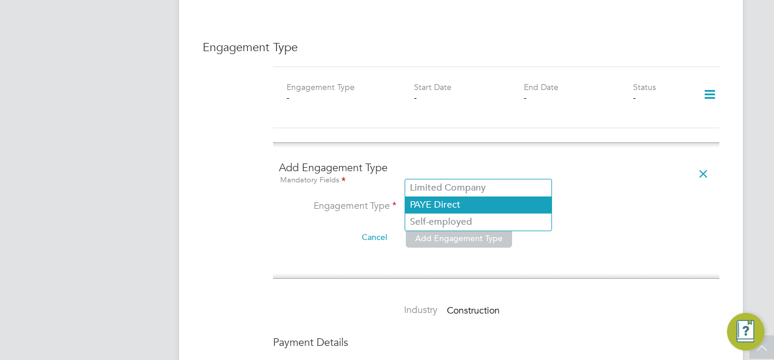
click at [452, 207] on li "PAYE Direct" at bounding box center [478, 204] width 146 height 17
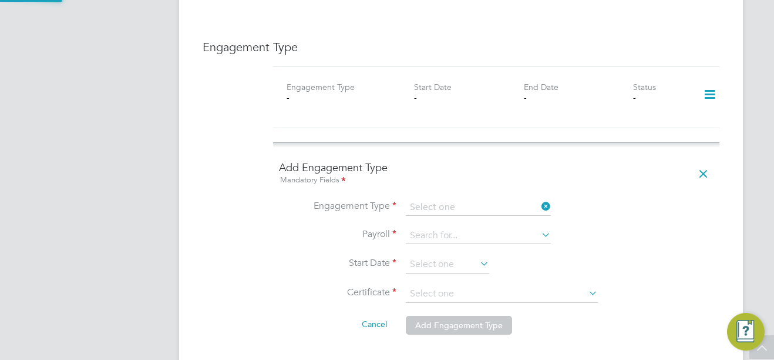
type input "PAYE Direct"
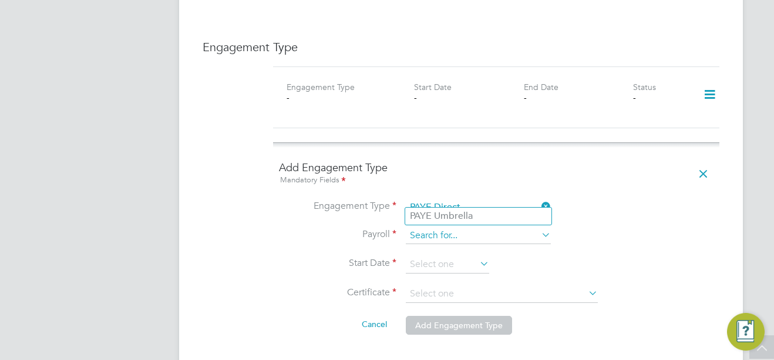
click at [488, 227] on input at bounding box center [478, 235] width 145 height 16
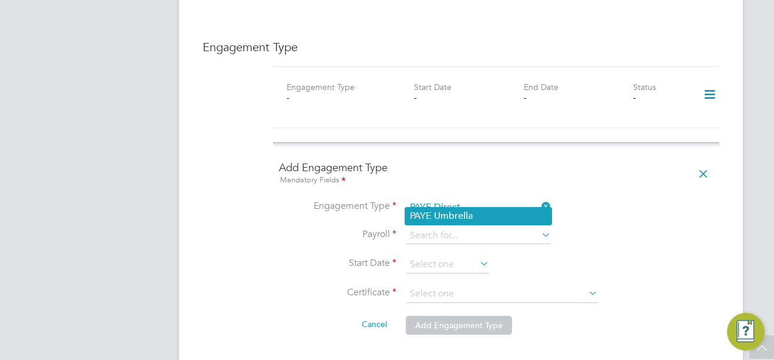
click at [469, 219] on li "PAYE Umbrella" at bounding box center [478, 215] width 146 height 17
type input "PAYE Umbrella"
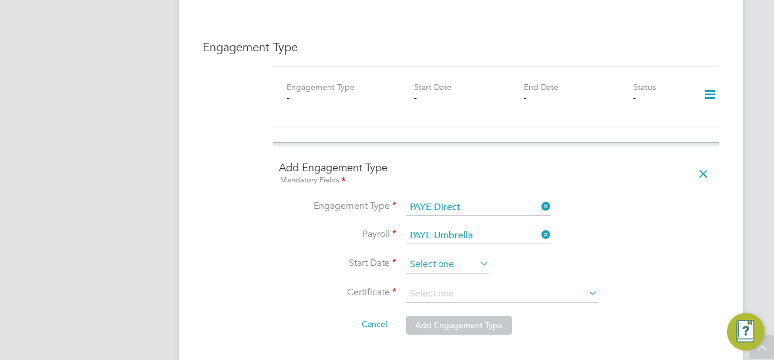
click at [440, 256] on input at bounding box center [447, 265] width 83 height 18
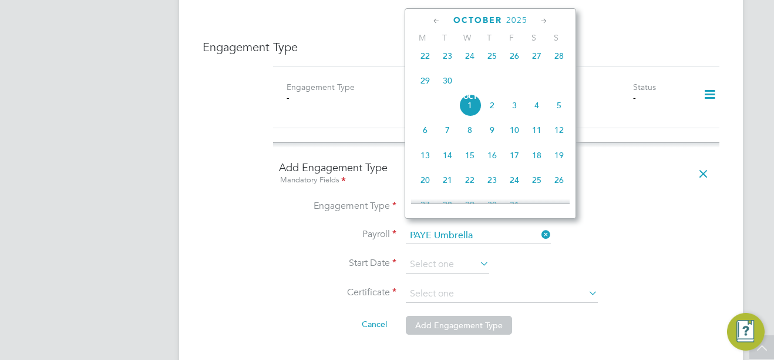
click at [471, 67] on span "24" at bounding box center [470, 56] width 22 height 22
type input "[DATE]"
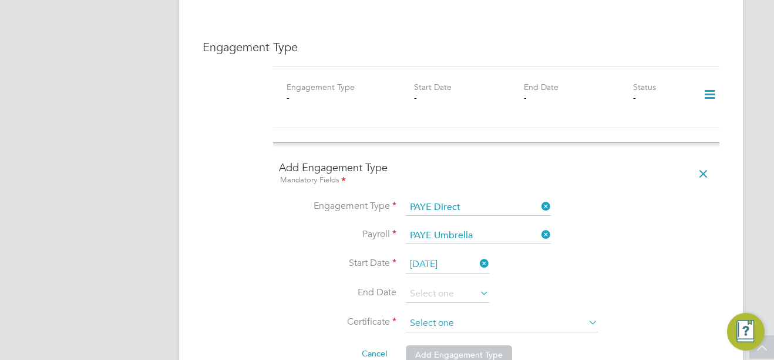
click at [554, 314] on input at bounding box center [502, 323] width 192 height 18
click at [516, 337] on li "Don't know" at bounding box center [501, 334] width 193 height 15
type input "Don't know"
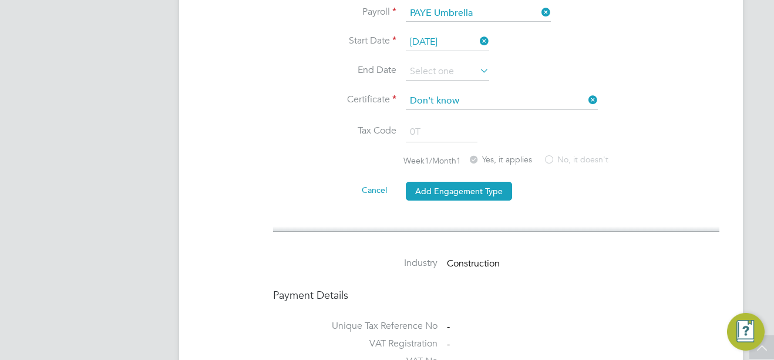
scroll to position [1058, 0]
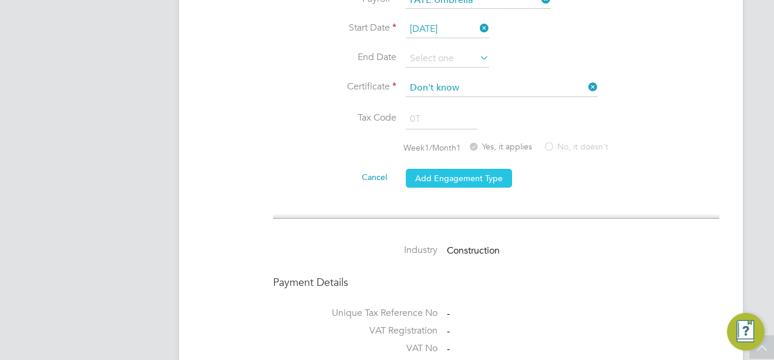
click at [438, 169] on button "Add Engagement Type" at bounding box center [459, 178] width 106 height 19
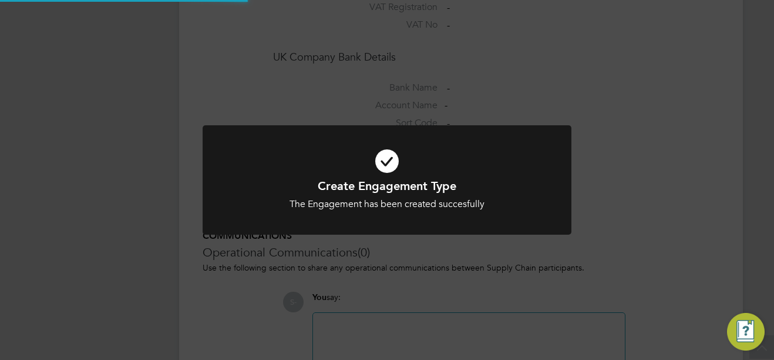
click at [83, 140] on div "Create Engagement Type The Engagement has been created succesfully Cancel Okay" at bounding box center [387, 180] width 774 height 360
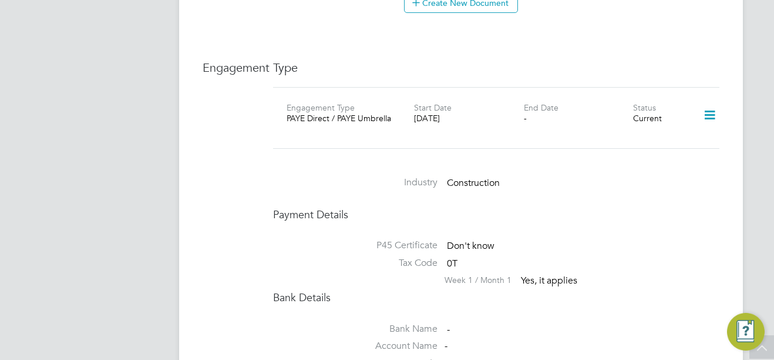
scroll to position [823, 0]
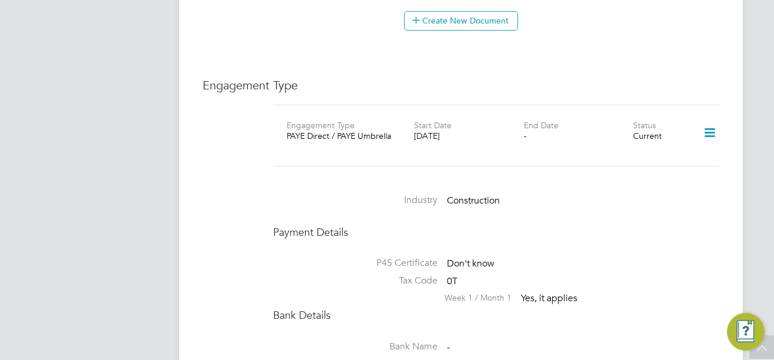
scroll to position [764, 0]
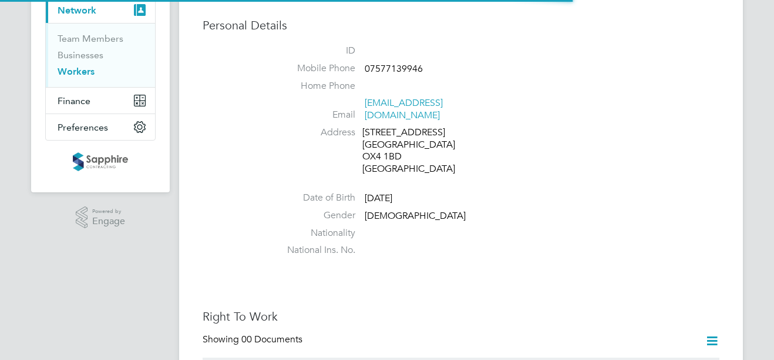
scroll to position [118, 0]
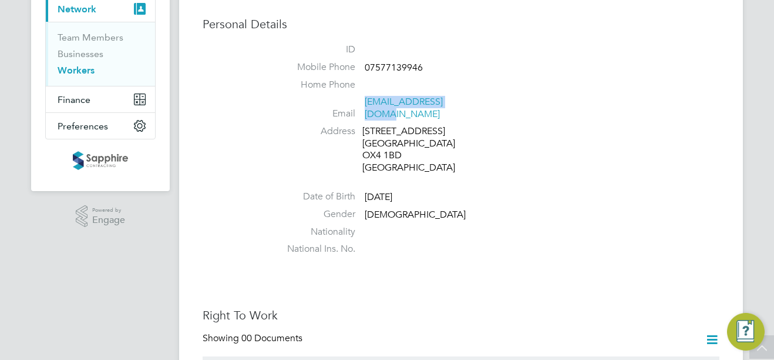
drag, startPoint x: 467, startPoint y: 104, endPoint x: 366, endPoint y: 106, distance: 101.1
click at [366, 106] on span "[EMAIL_ADDRESS][DOMAIN_NAME]" at bounding box center [421, 108] width 112 height 25
copy link "[EMAIL_ADDRESS][DOMAIN_NAME]"
click at [396, 61] on li "Mobile Phone 07577139946" at bounding box center [496, 70] width 447 height 18
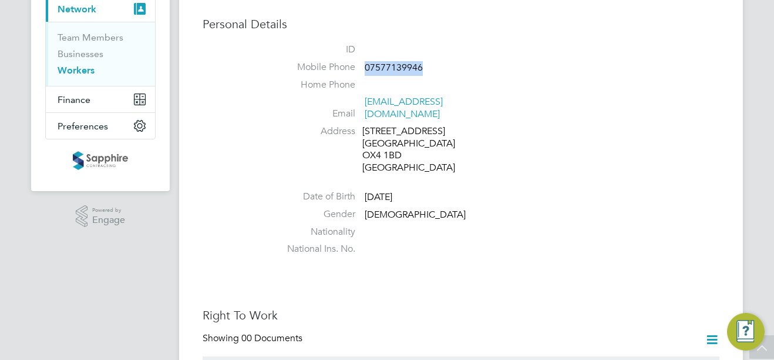
copy span "07577139946"
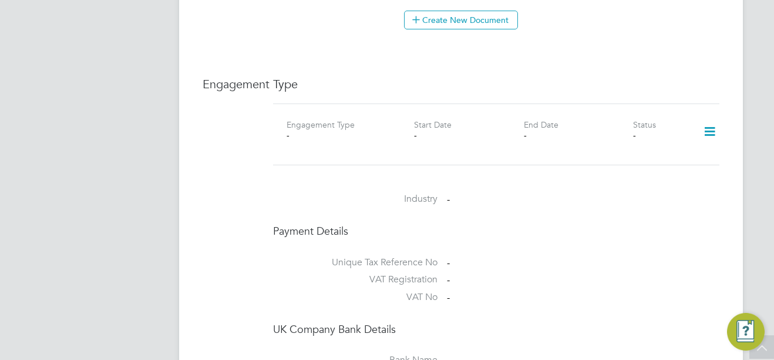
scroll to position [705, 0]
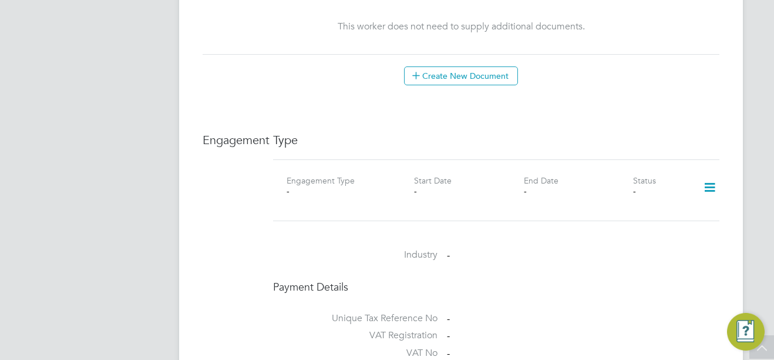
click at [713, 174] on icon at bounding box center [710, 187] width 21 height 27
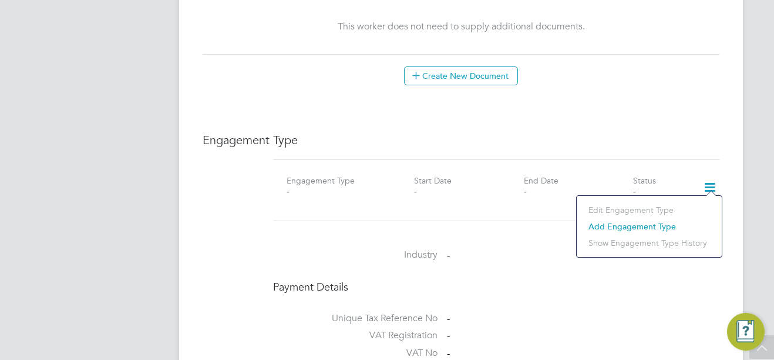
click at [640, 226] on li "Add Engagement Type" at bounding box center [649, 226] width 133 height 16
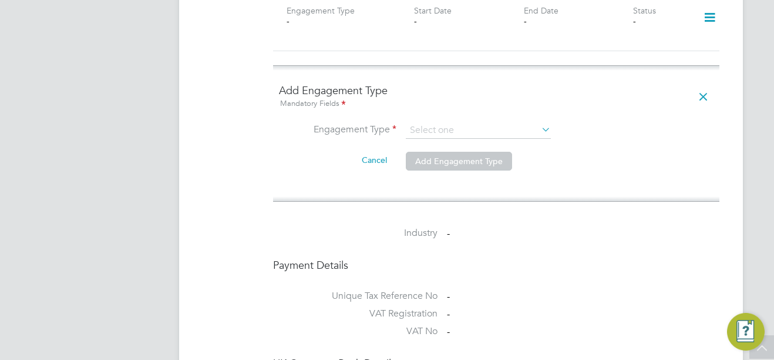
scroll to position [881, 0]
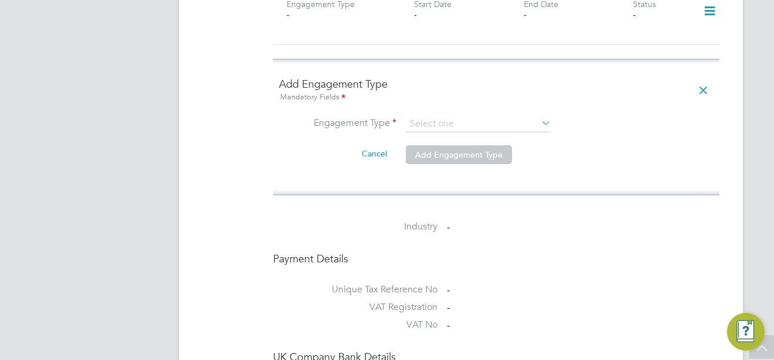
click at [539, 115] on icon at bounding box center [539, 123] width 0 height 16
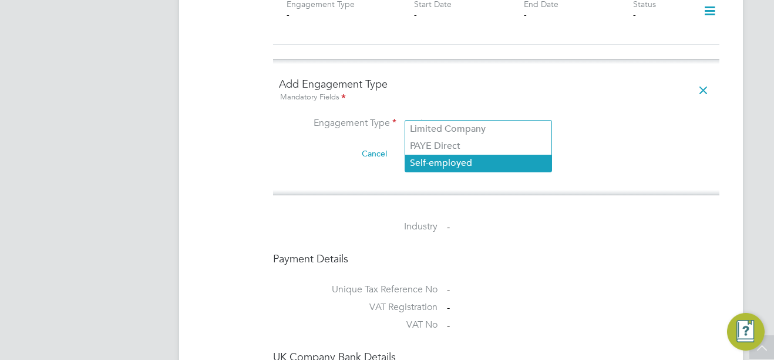
click at [520, 160] on li "Self-employed" at bounding box center [478, 163] width 146 height 17
type input "Self-employed"
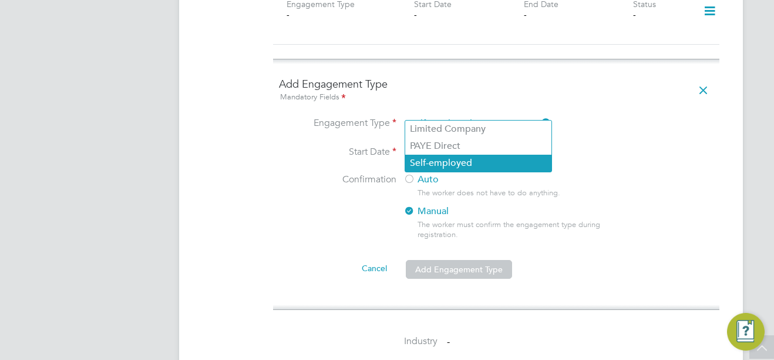
click at [471, 162] on li "Self-employed" at bounding box center [478, 163] width 146 height 17
click at [474, 164] on li "Self-employed" at bounding box center [478, 163] width 146 height 17
click at [457, 162] on li "Self-employed" at bounding box center [478, 163] width 146 height 17
click at [137, 144] on app-navbar "S- Support - Notifications Applications: Current page: Network Team Members Bus…" at bounding box center [100, 15] width 139 height 1729
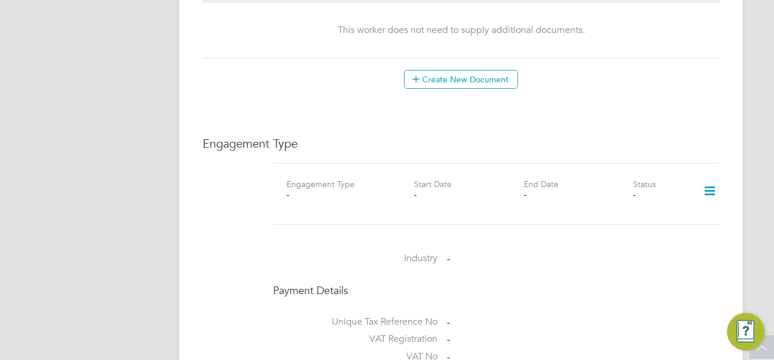
scroll to position [705, 0]
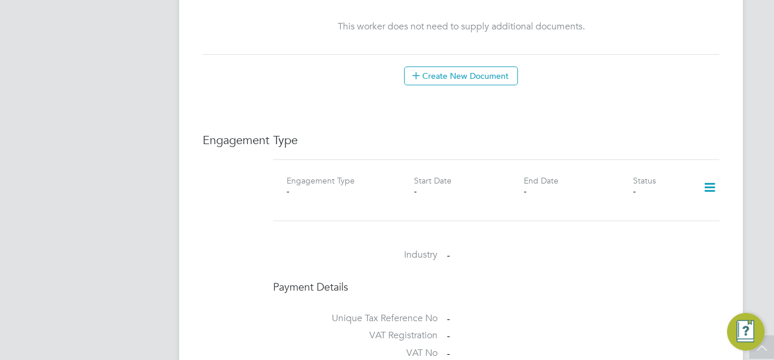
click at [711, 176] on icon at bounding box center [710, 187] width 21 height 27
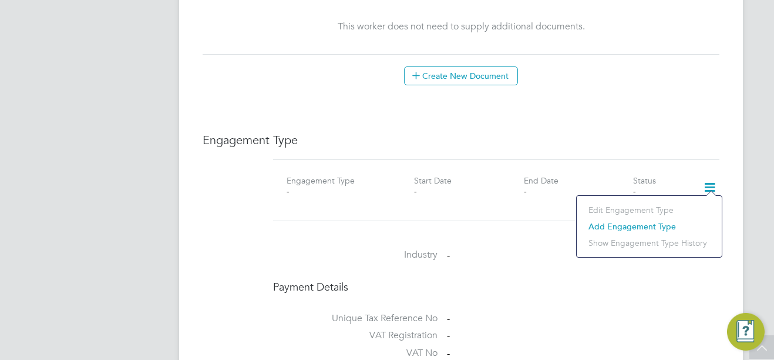
click at [641, 220] on li "Add Engagement Type" at bounding box center [649, 226] width 133 height 16
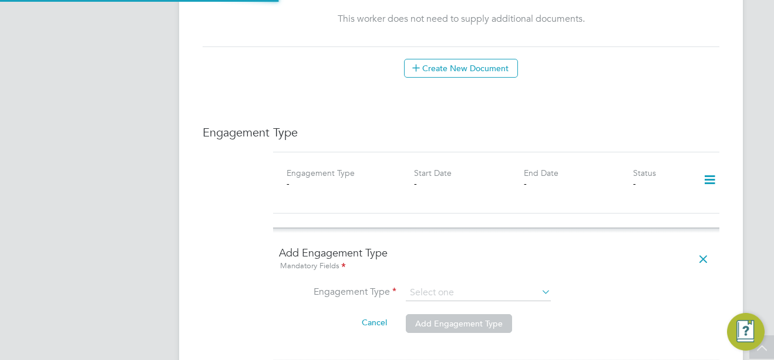
scroll to position [823, 0]
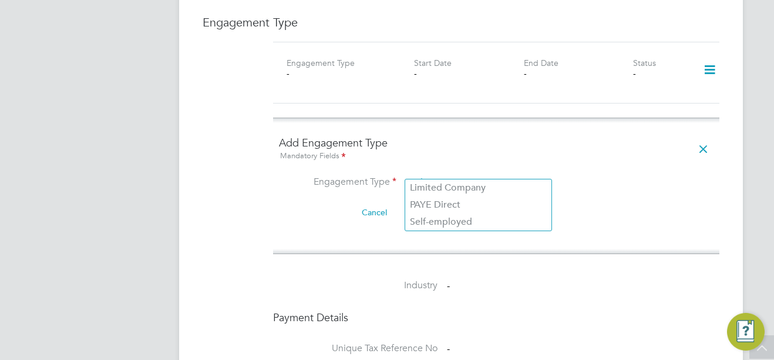
click at [523, 175] on input at bounding box center [478, 183] width 145 height 16
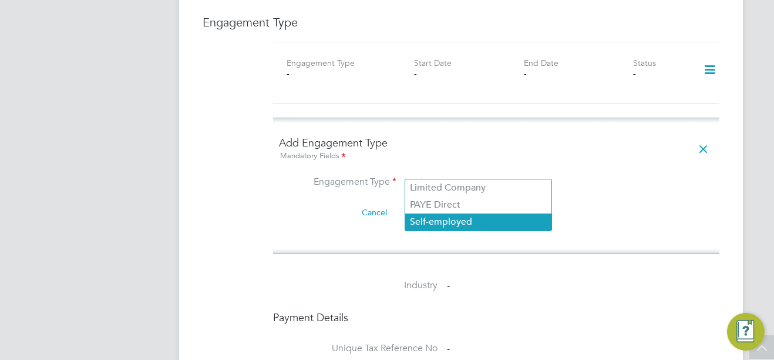
click at [460, 219] on li "Self-employed" at bounding box center [478, 221] width 146 height 17
type input "Self-employed"
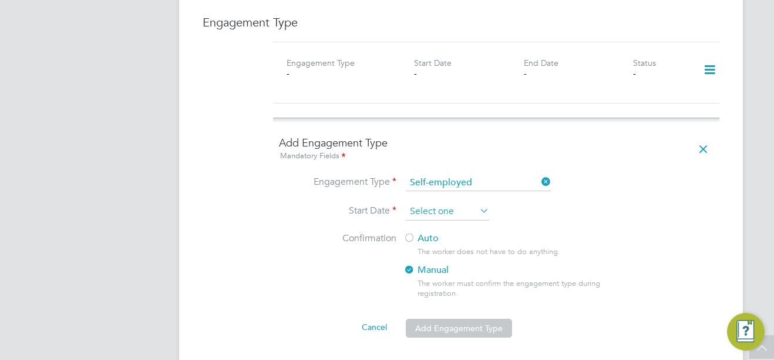
click at [452, 204] on input at bounding box center [447, 212] width 83 height 18
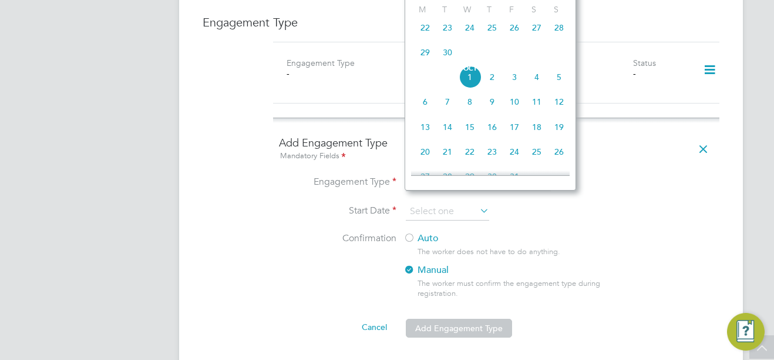
click at [470, 36] on span "24" at bounding box center [470, 27] width 22 height 22
type input "[DATE]"
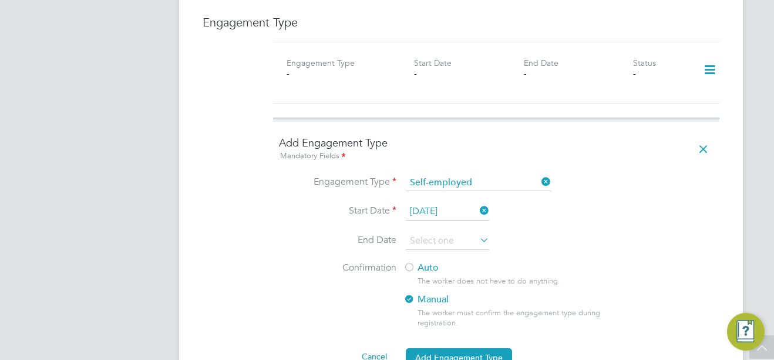
click at [427, 261] on label "Auto" at bounding box center [510, 267] width 212 height 12
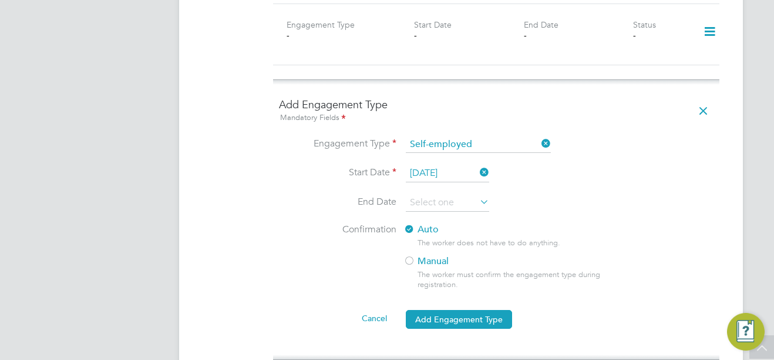
scroll to position [881, 0]
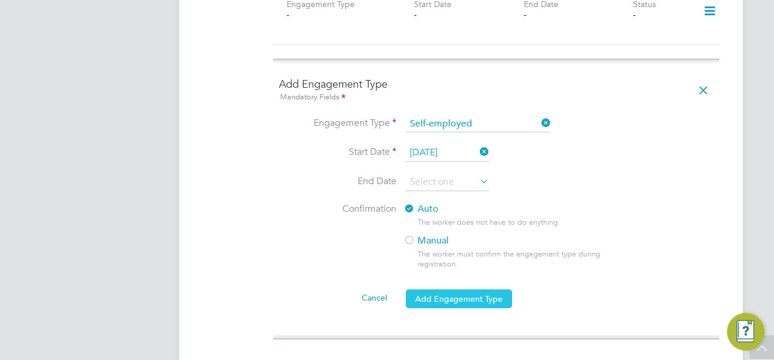
click at [477, 289] on button "Add Engagement Type" at bounding box center [459, 298] width 106 height 19
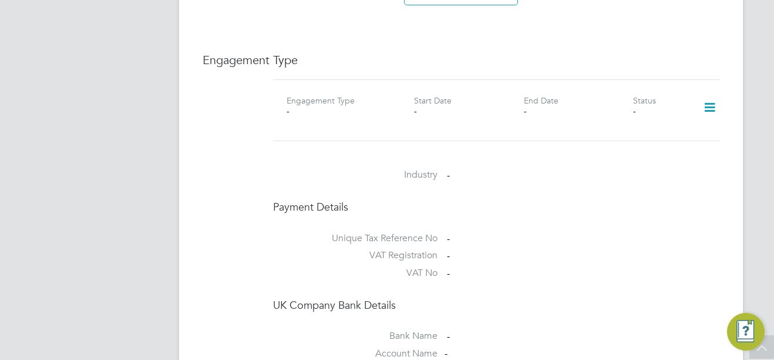
scroll to position [764, 0]
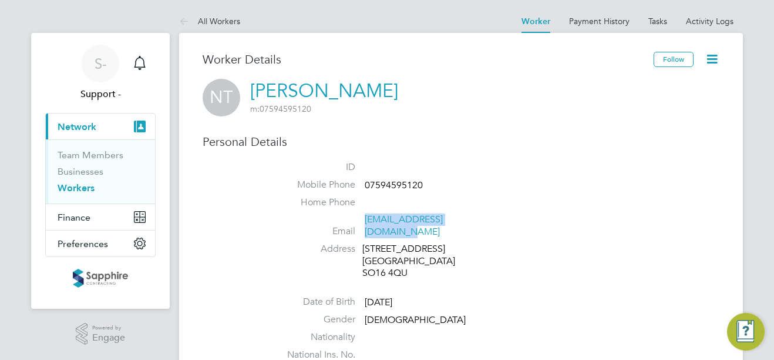
drag, startPoint x: 488, startPoint y: 224, endPoint x: 364, endPoint y: 224, distance: 123.4
click at [364, 224] on li "Email [EMAIL_ADDRESS][DOMAIN_NAME]" at bounding box center [496, 227] width 447 height 29
copy link "[EMAIL_ADDRESS][DOMAIN_NAME]"
click at [395, 187] on span "07594595120" at bounding box center [394, 185] width 58 height 12
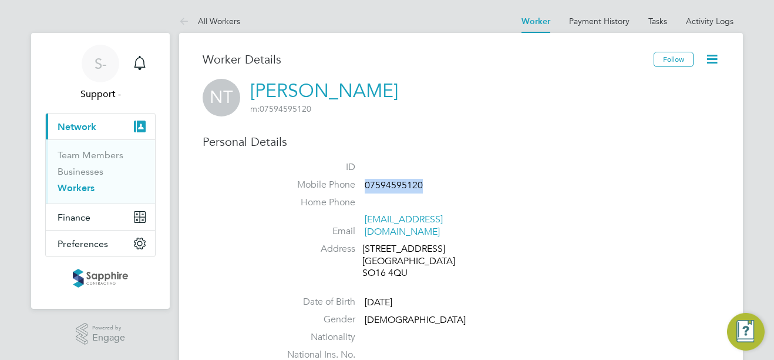
copy span "07594595120"
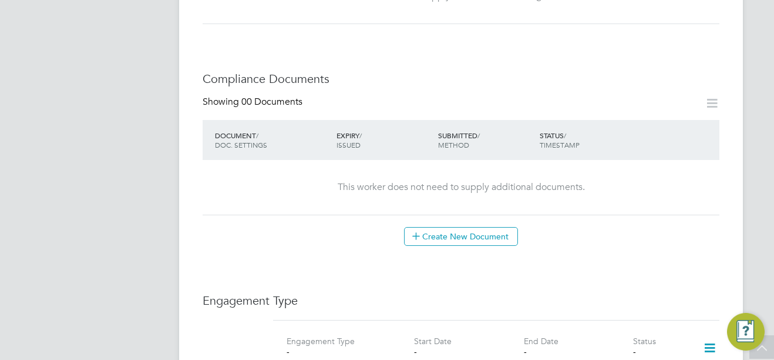
scroll to position [588, 0]
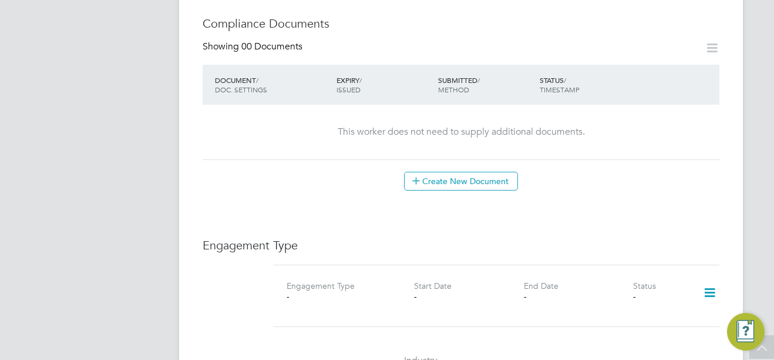
click at [712, 279] on icon at bounding box center [710, 292] width 21 height 27
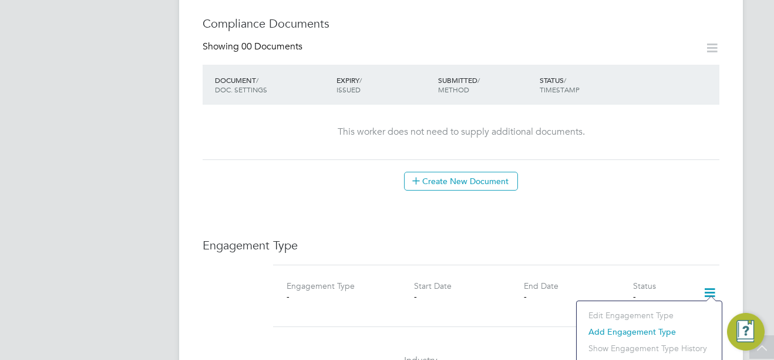
click at [632, 327] on li "Add Engagement Type" at bounding box center [649, 331] width 133 height 16
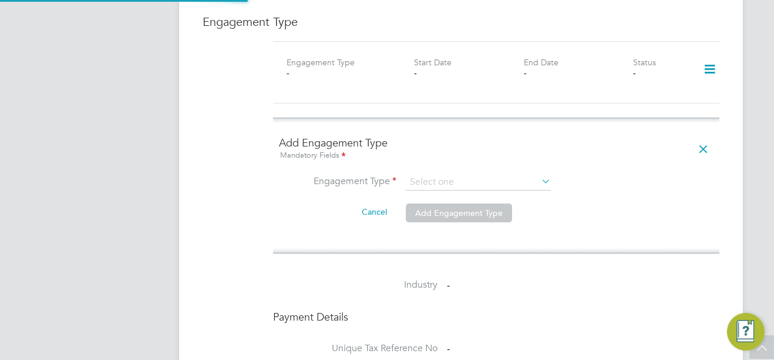
scroll to position [823, 0]
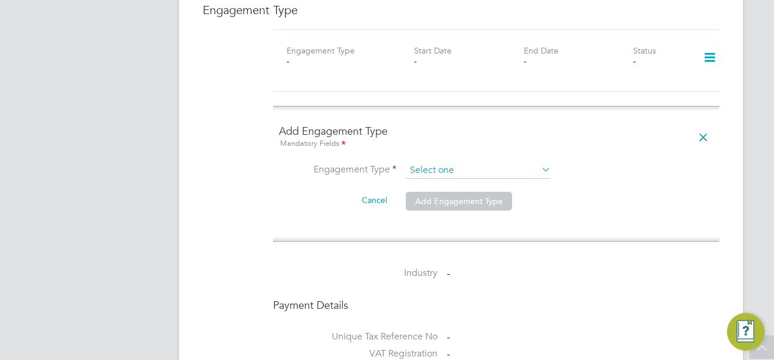
click at [502, 162] on input at bounding box center [478, 170] width 145 height 16
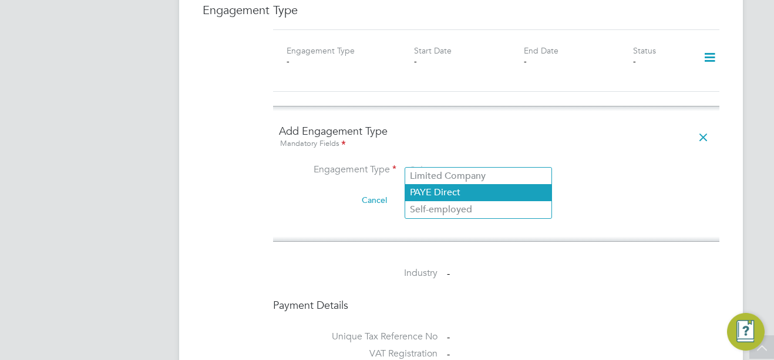
click at [465, 189] on li "PAYE Direct" at bounding box center [478, 192] width 146 height 17
type input "PAYE Direct"
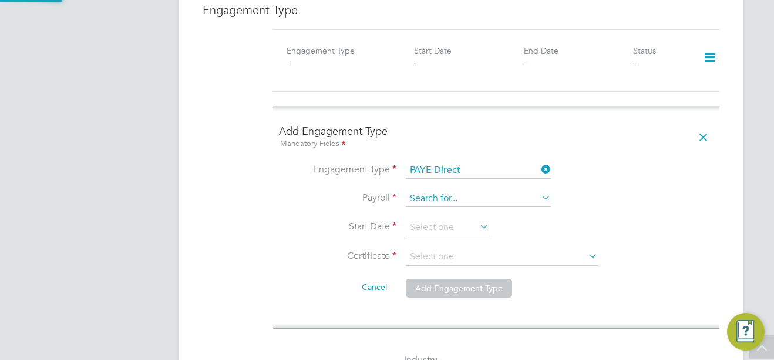
click at [435, 190] on input at bounding box center [478, 198] width 145 height 16
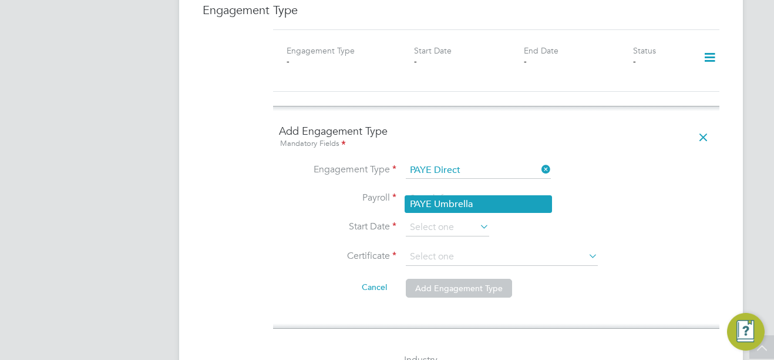
click at [438, 202] on li "PAYE Umbrella" at bounding box center [478, 204] width 146 height 17
type input "PAYE Umbrella"
click at [435, 219] on input at bounding box center [447, 228] width 83 height 18
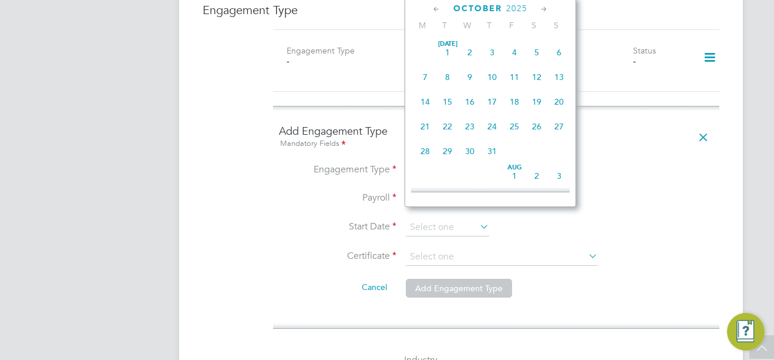
scroll to position [331, 0]
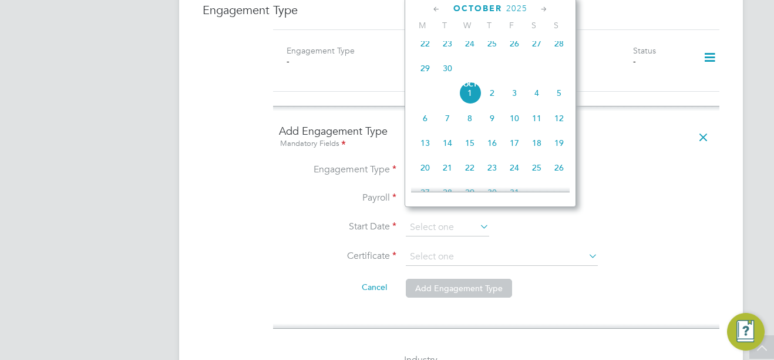
click at [469, 47] on span "24" at bounding box center [470, 43] width 22 height 22
type input "[DATE]"
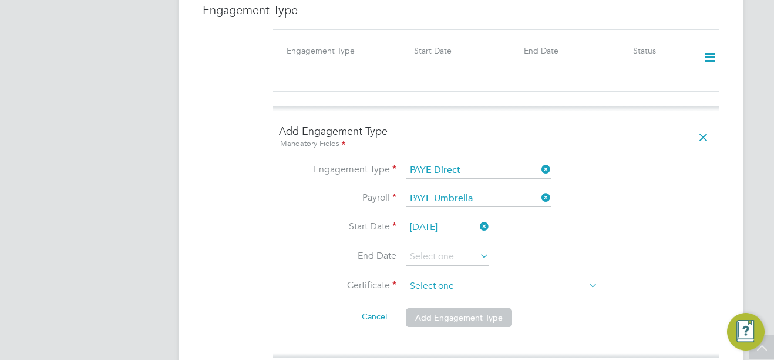
click at [536, 277] on input at bounding box center [502, 286] width 192 height 18
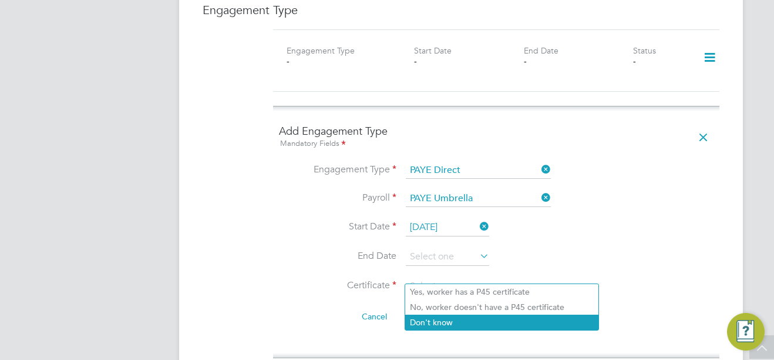
click at [499, 318] on li "Don't know" at bounding box center [501, 321] width 193 height 15
type input "Don't know"
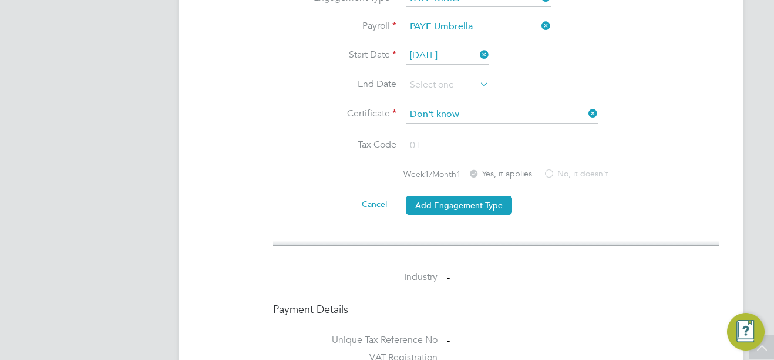
scroll to position [999, 0]
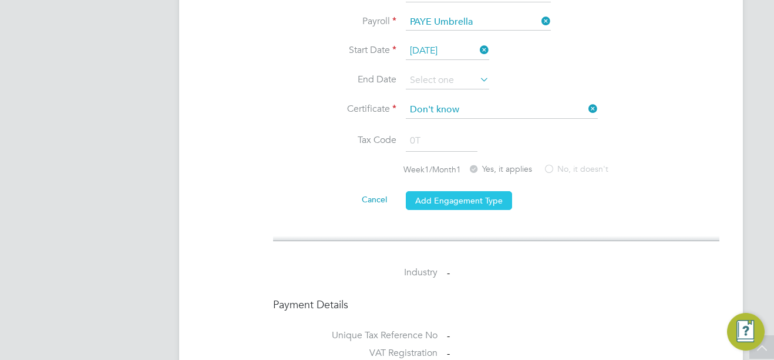
click at [447, 191] on button "Add Engagement Type" at bounding box center [459, 200] width 106 height 19
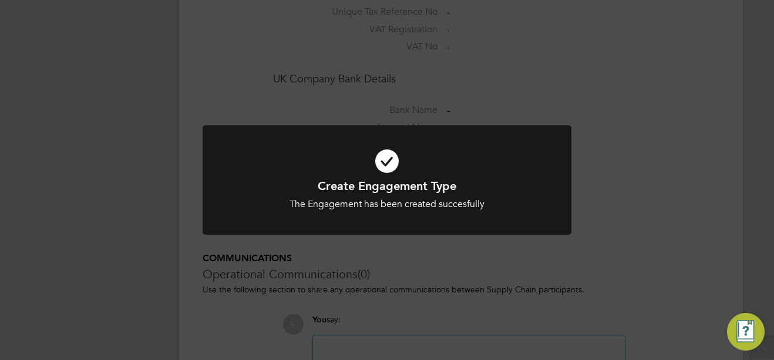
click at [112, 138] on div "Create Engagement Type The Engagement has been created succesfully Cancel Okay" at bounding box center [387, 180] width 774 height 360
